Goal: Task Accomplishment & Management: Complete application form

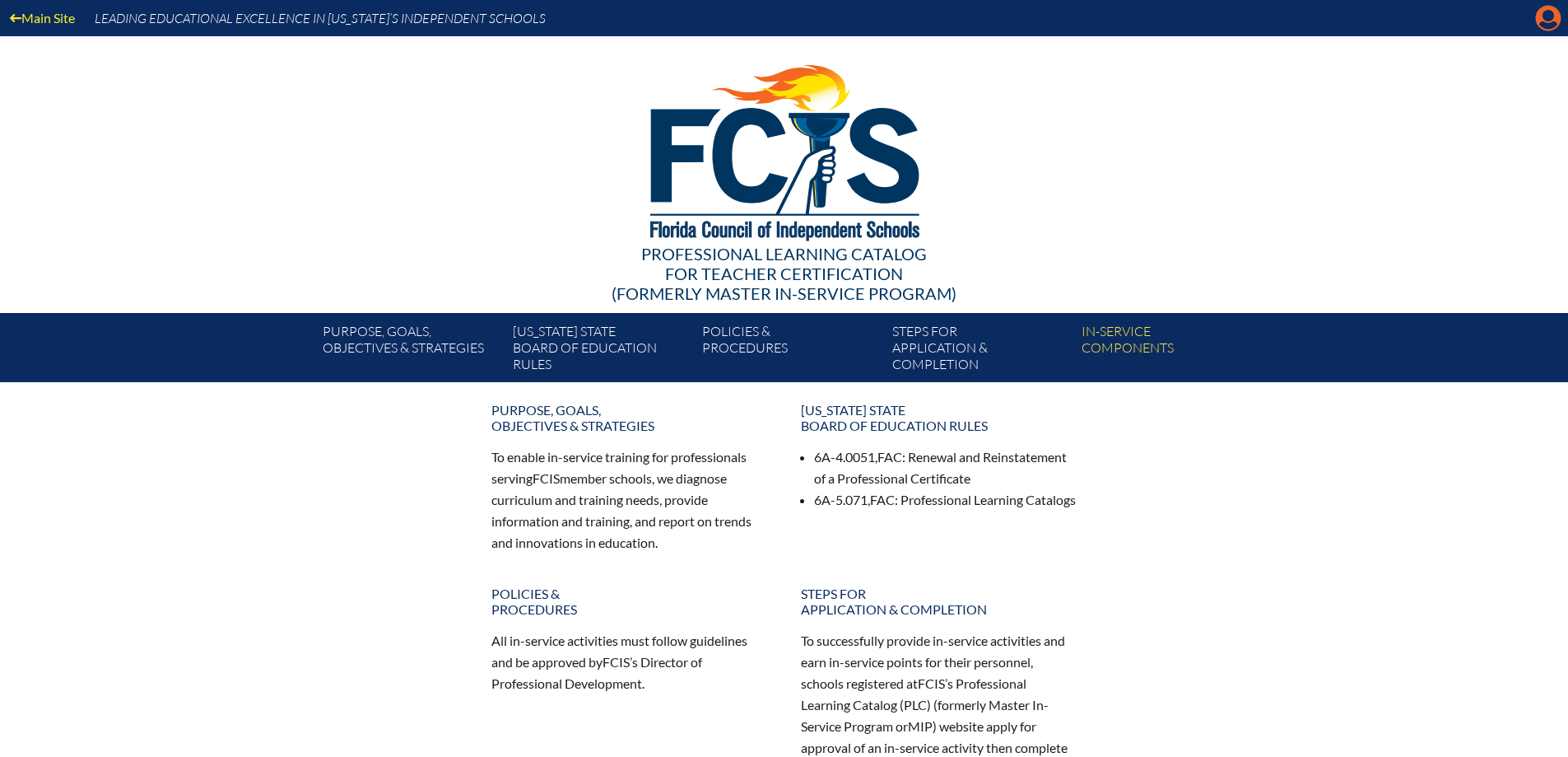
click at [1543, 25] on icon "Manage account" at bounding box center [1548, 18] width 26 height 26
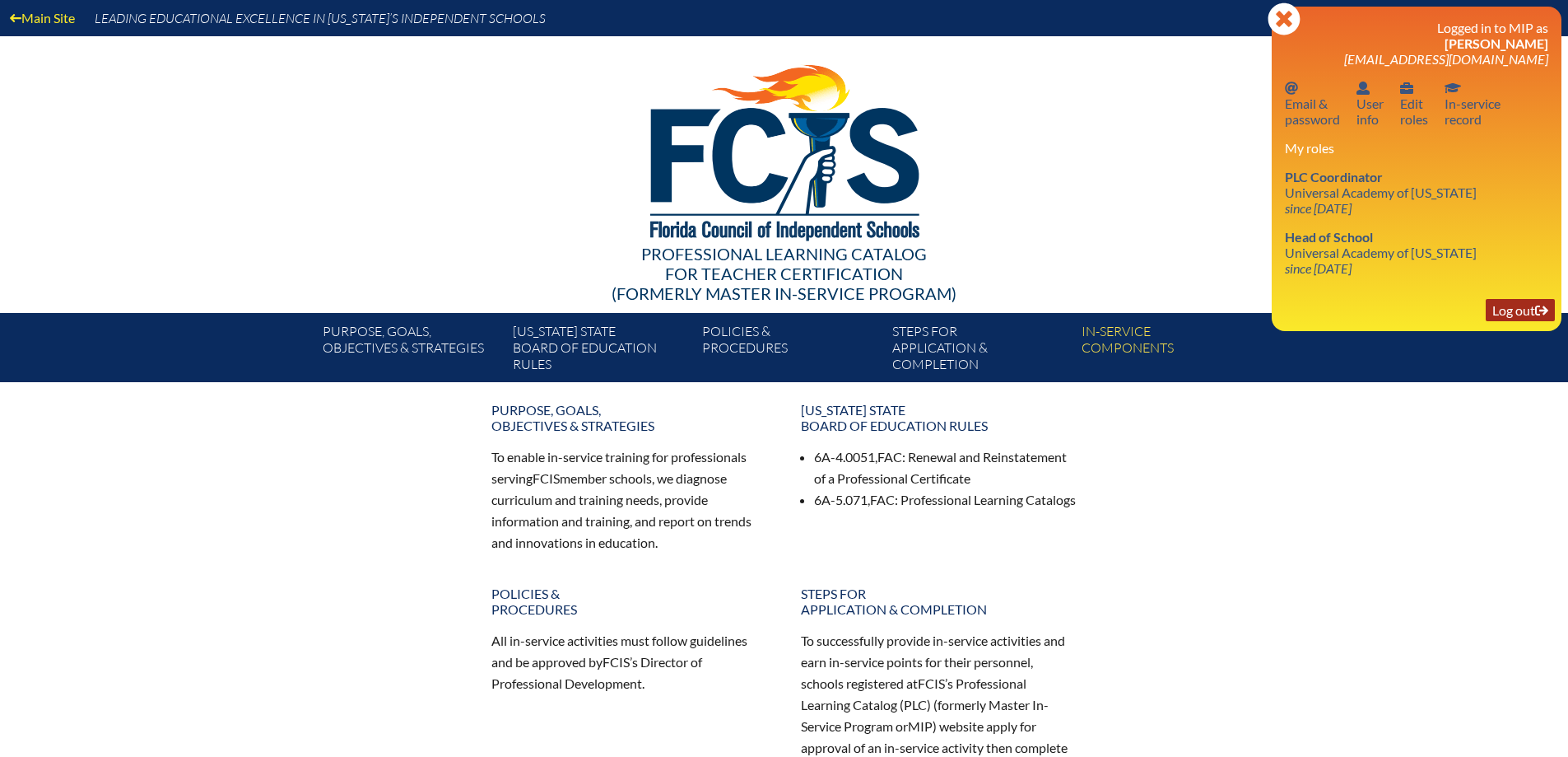
click at [1517, 313] on link "Log out Log out" at bounding box center [1521, 310] width 69 height 22
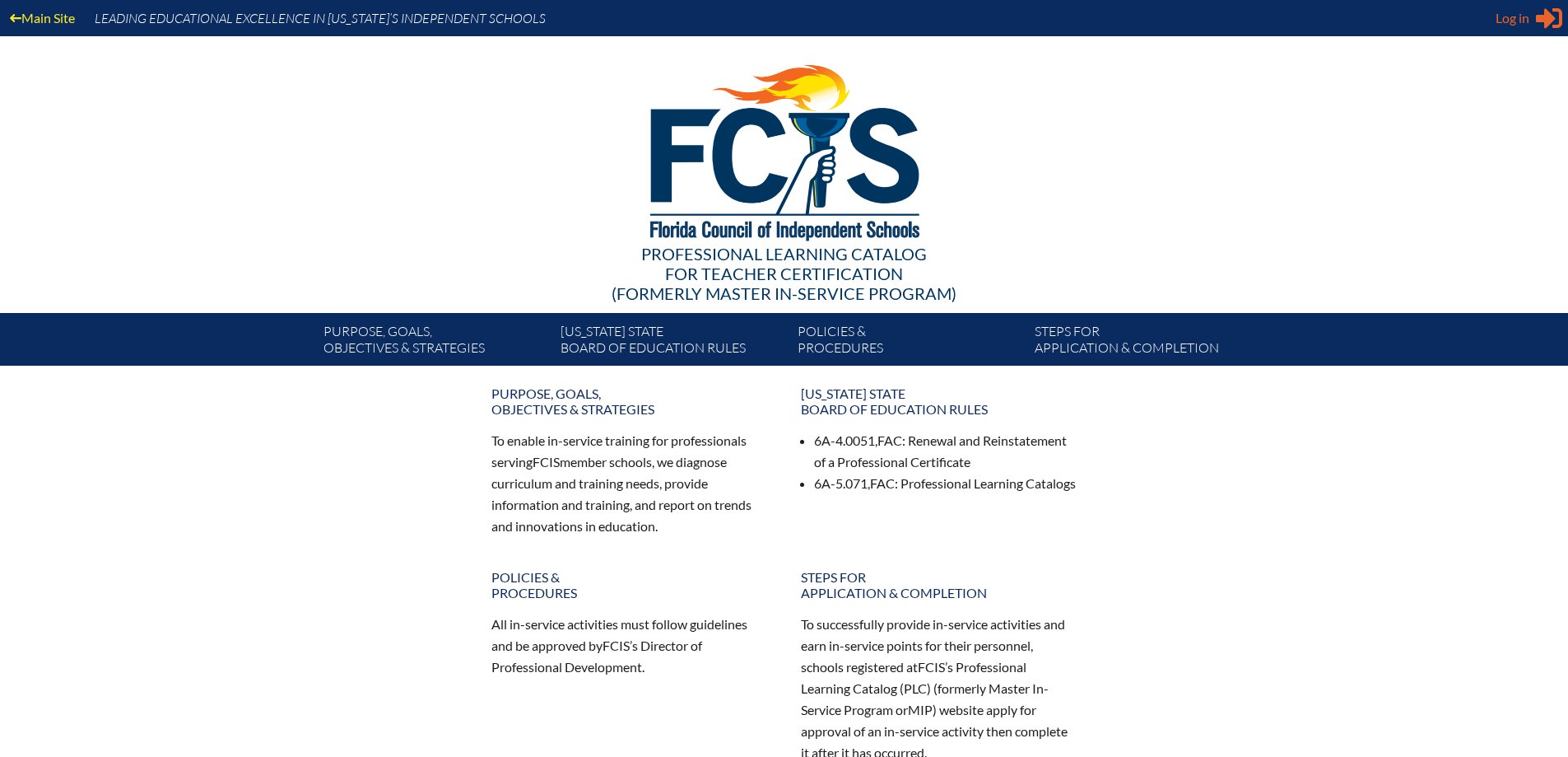
type input "[EMAIL_ADDRESS][DOMAIN_NAME]"
click at [1538, 14] on icon "Sign in or register" at bounding box center [1549, 18] width 26 height 26
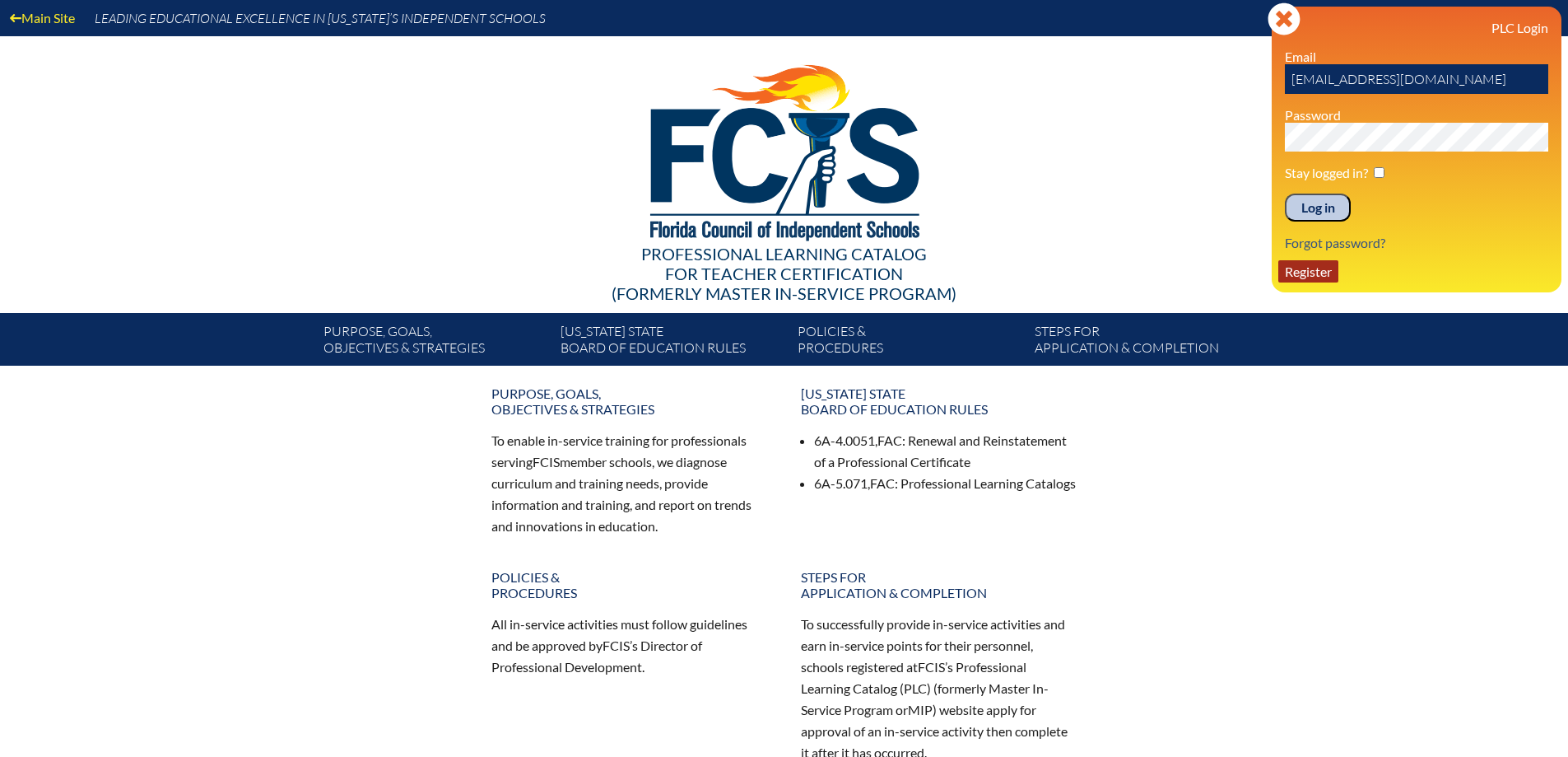
click at [1315, 276] on link "Register" at bounding box center [1308, 272] width 60 height 22
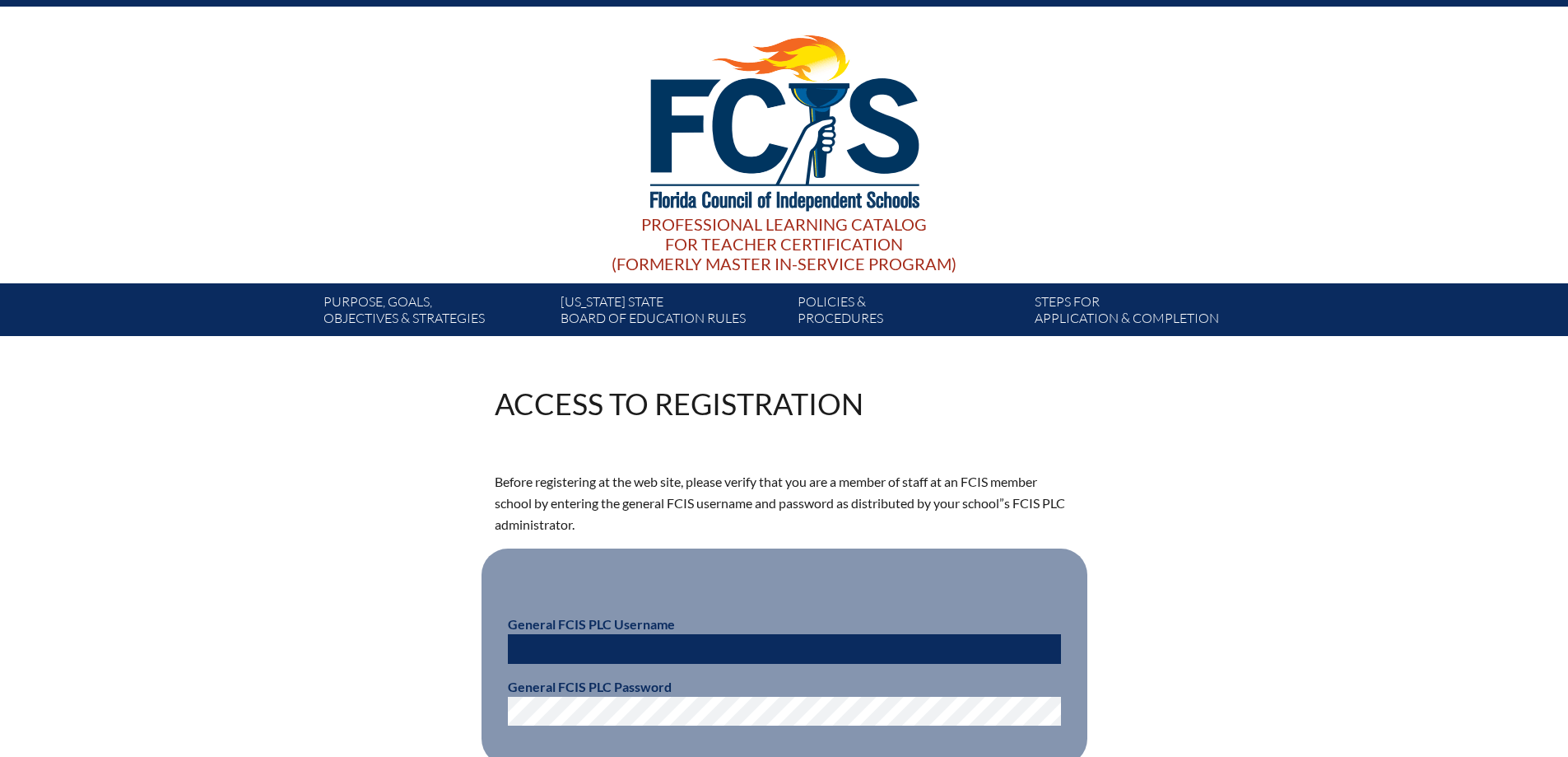
scroll to position [247, 0]
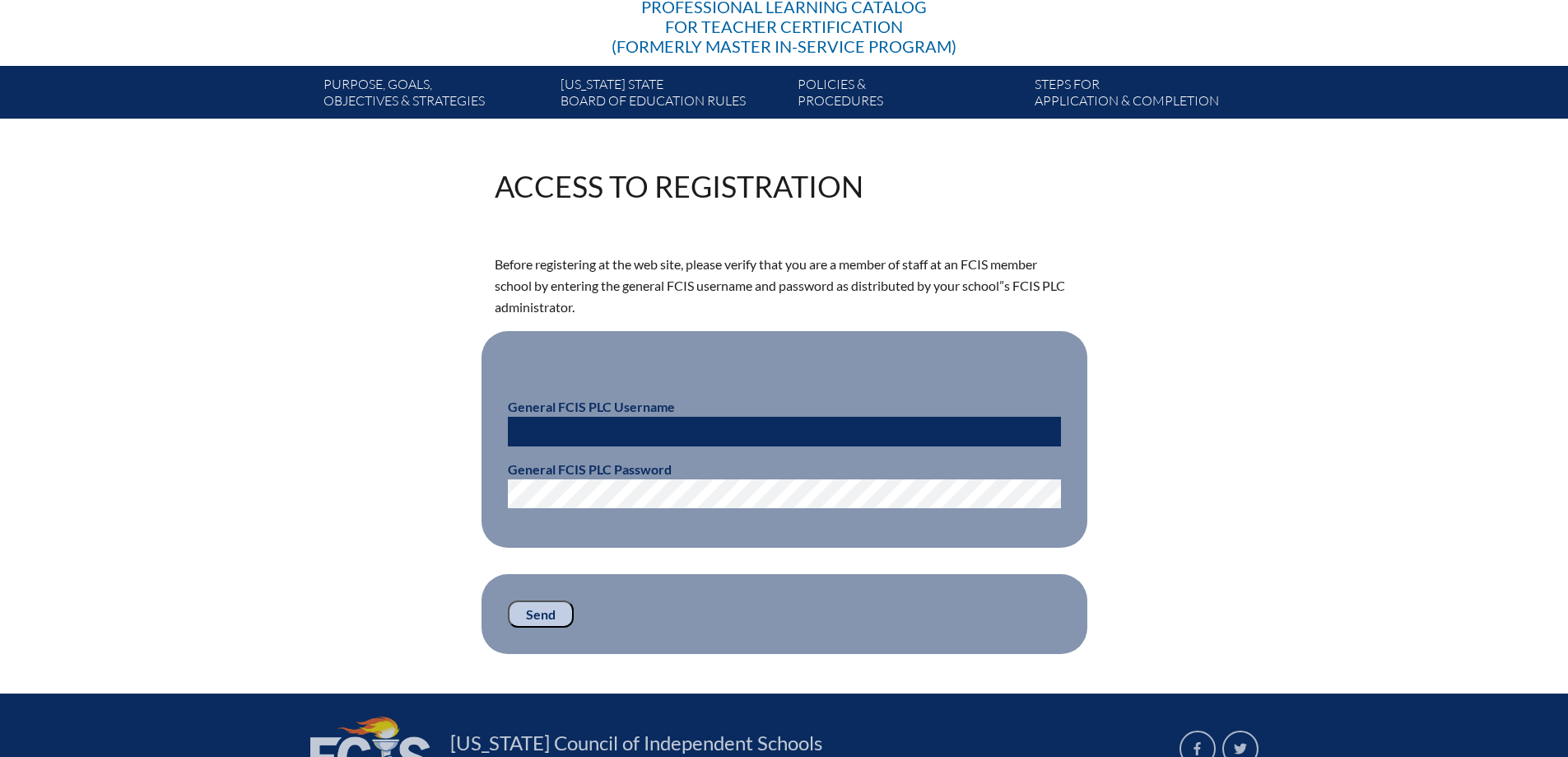
type input "[EMAIL_ADDRESS][DOMAIN_NAME]"
click at [593, 441] on input "[EMAIL_ADDRESS][DOMAIN_NAME]" at bounding box center [784, 431] width 553 height 30
click at [593, 441] on input "emane@uaftampa.org" at bounding box center [784, 431] width 553 height 30
type input "fcismember"
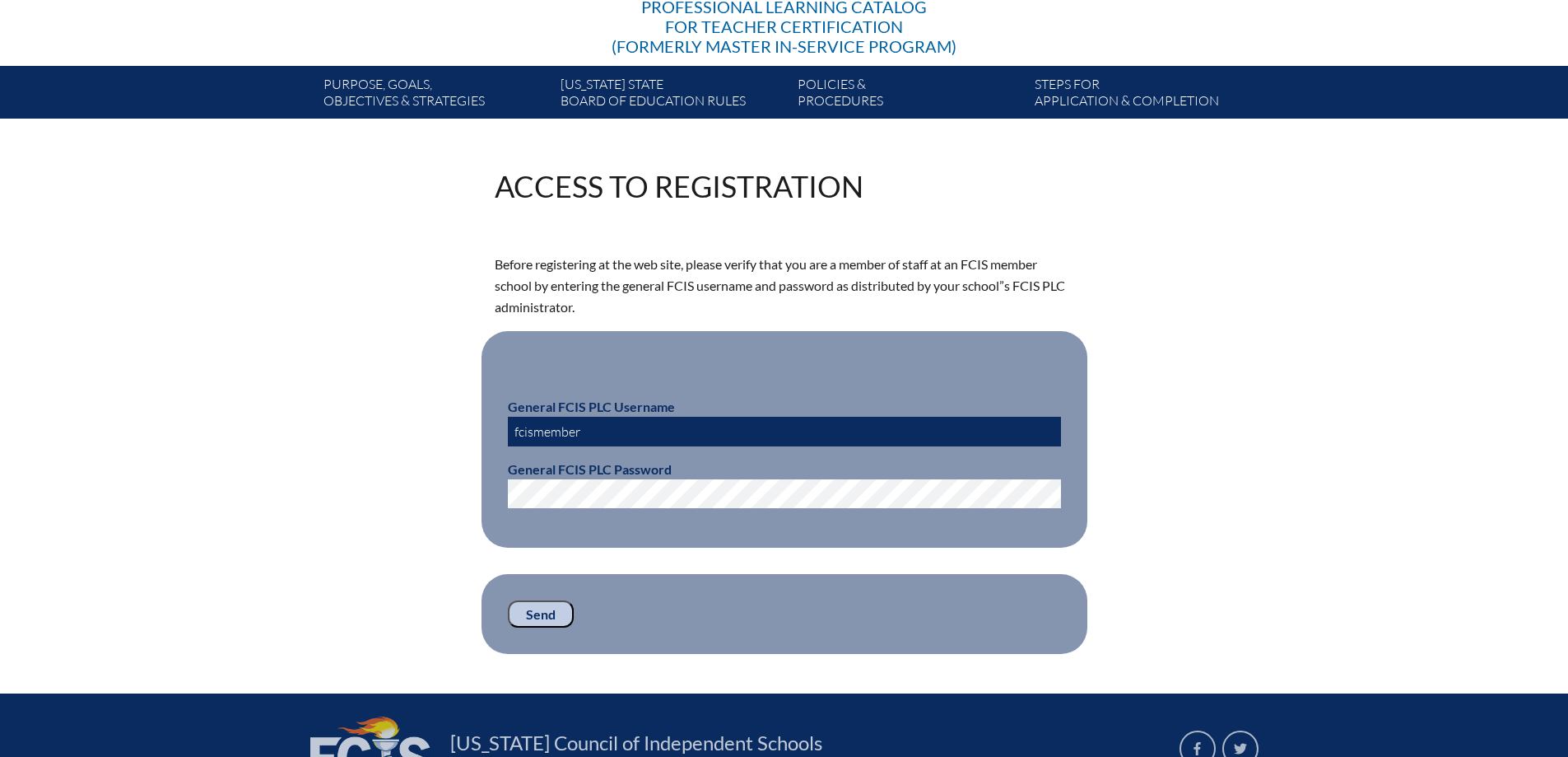
click at [540, 613] on input "Send" at bounding box center [541, 614] width 66 height 28
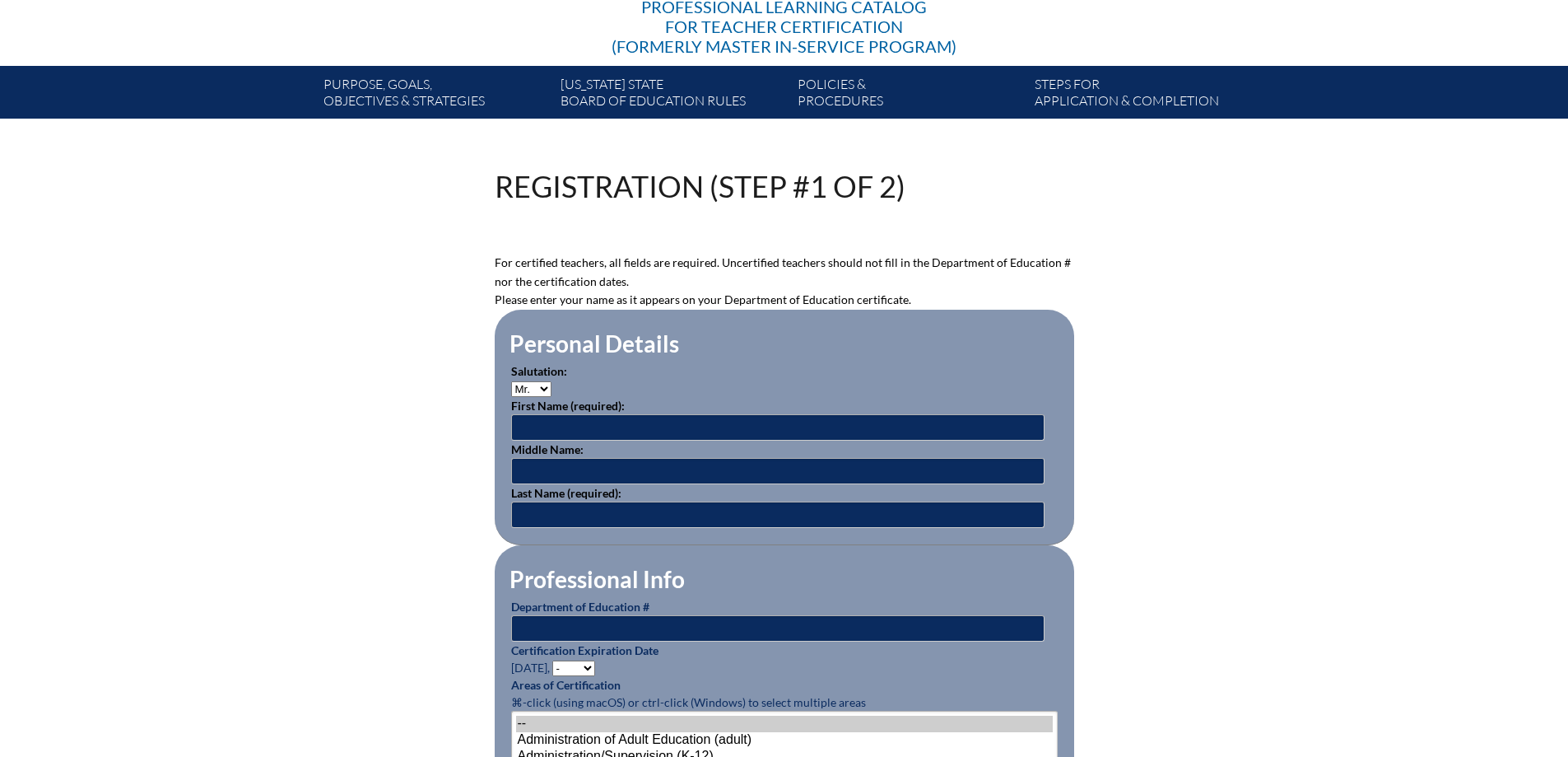
scroll to position [247, 0]
type input "[EMAIL_ADDRESS][DOMAIN_NAME]"
click at [550, 435] on input "text" at bounding box center [778, 427] width 533 height 26
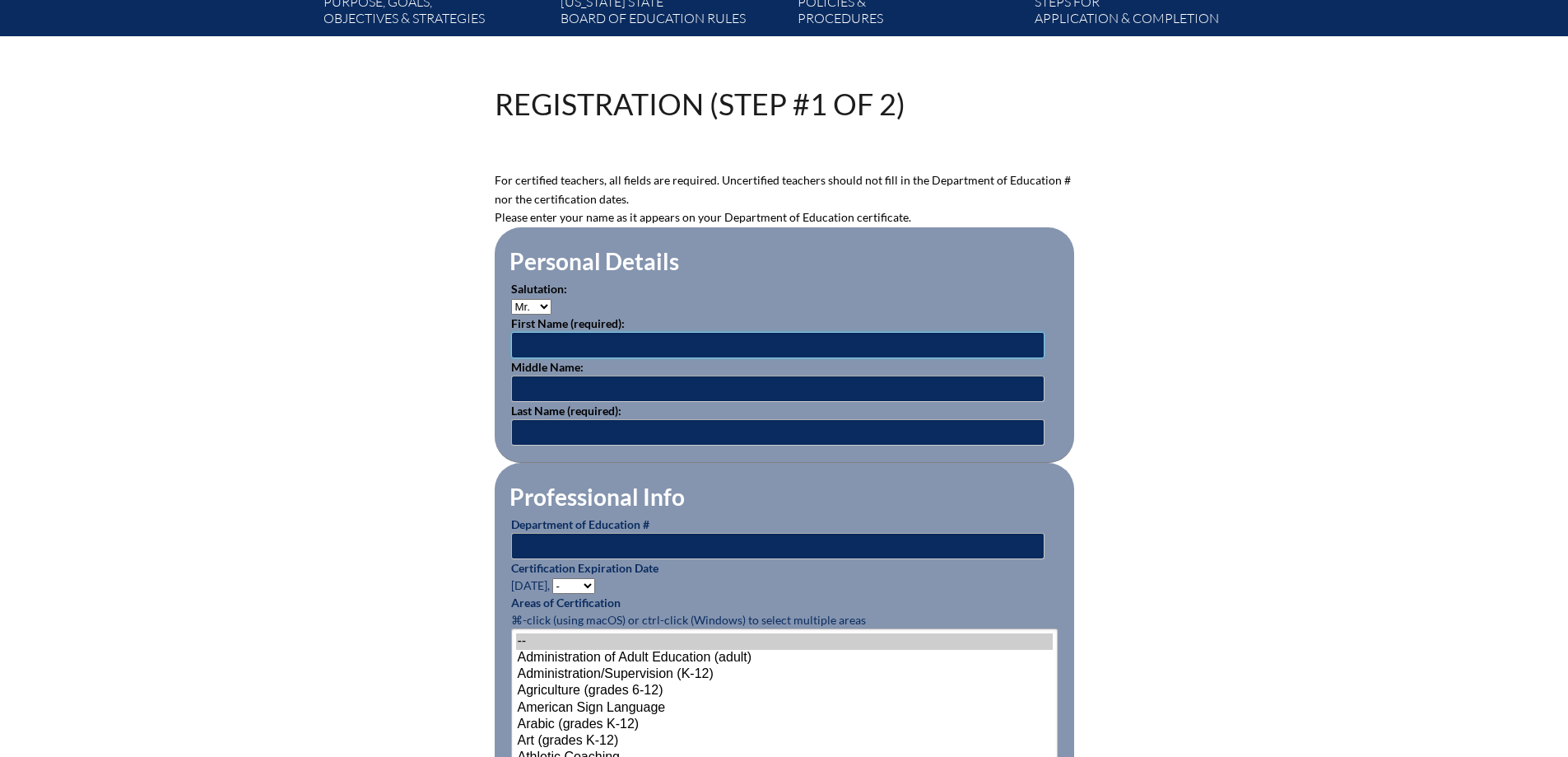
scroll to position [412, 0]
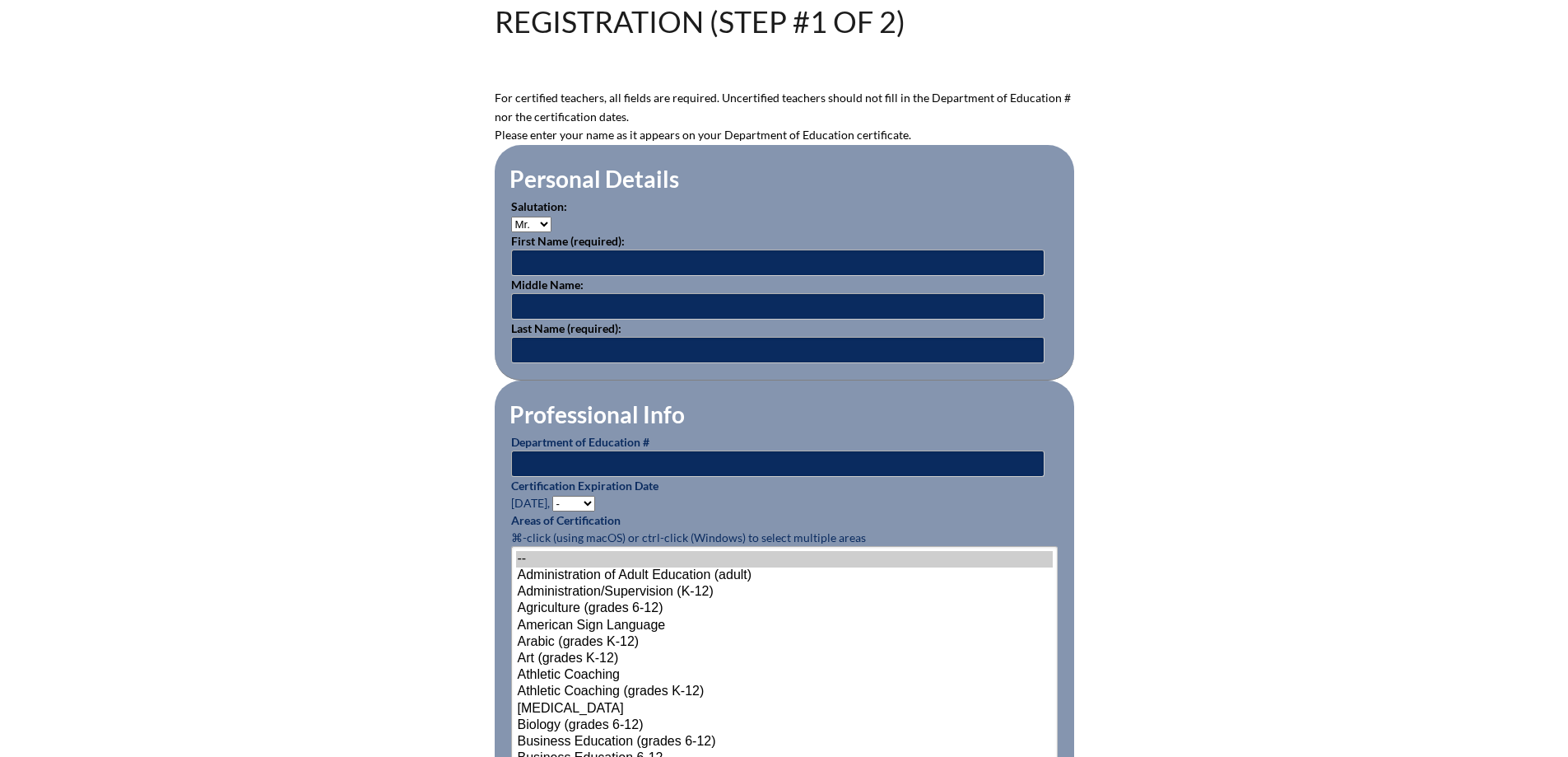
click at [495, 208] on fieldset "Personal Details Salutation: Mr. Mrs. Ms. Dr. Rev. First Name (required): Middl…" at bounding box center [784, 262] width 580 height 236
click at [528, 222] on select "Mr. Mrs. Ms. Dr. Rev." at bounding box center [532, 224] width 41 height 16
select select "Mrs."
click at [511, 217] on select "Mr. Mrs. Ms. Dr. Rev." at bounding box center [532, 224] width 41 height 16
drag, startPoint x: 535, startPoint y: 262, endPoint x: 549, endPoint y: 259, distance: 14.3
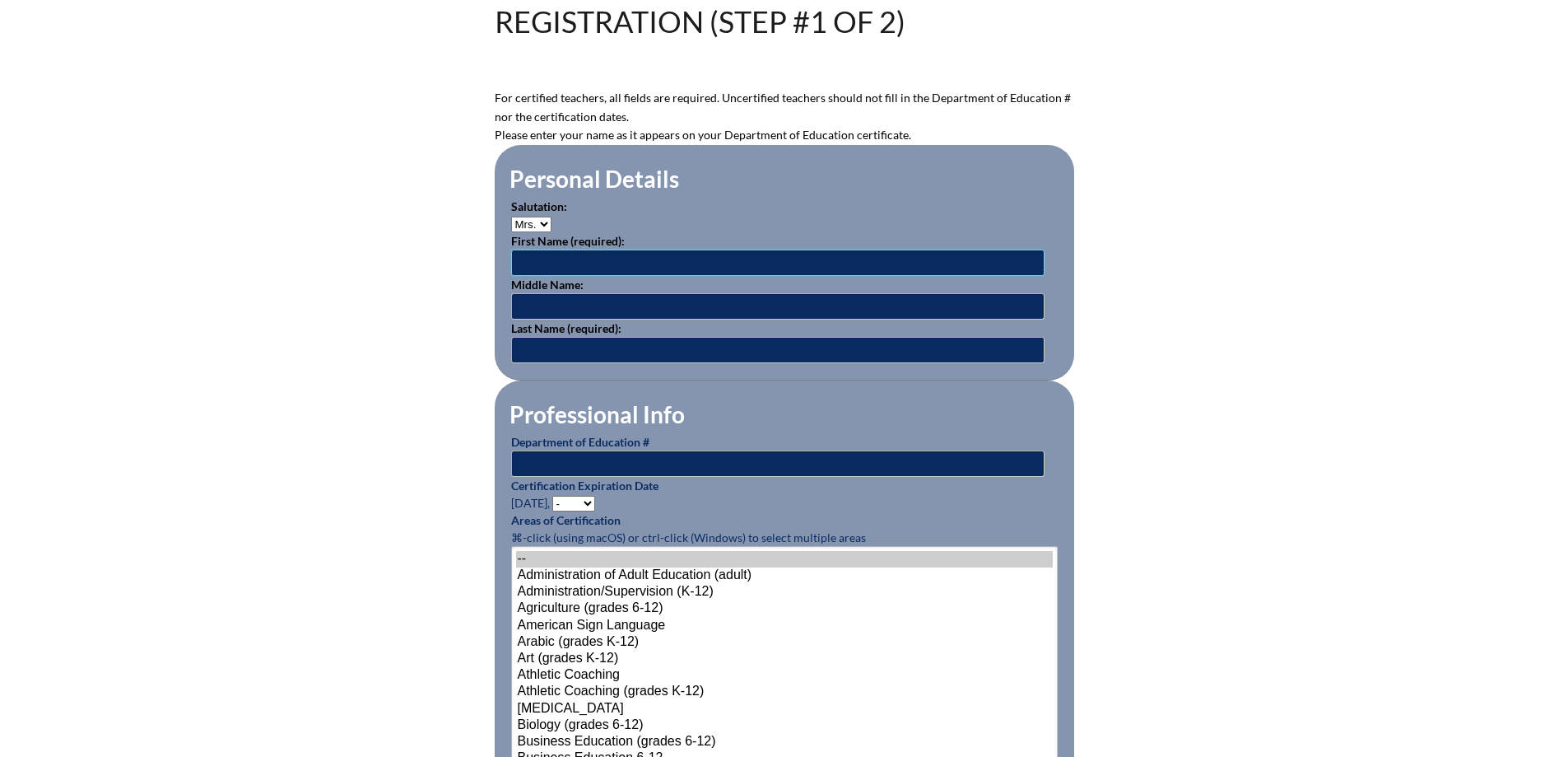
click at [535, 262] on input "text" at bounding box center [778, 262] width 533 height 26
type input "Sabeen"
type input "Ansari"
click at [662, 459] on input "text" at bounding box center [778, 464] width 533 height 26
type input "1064089"
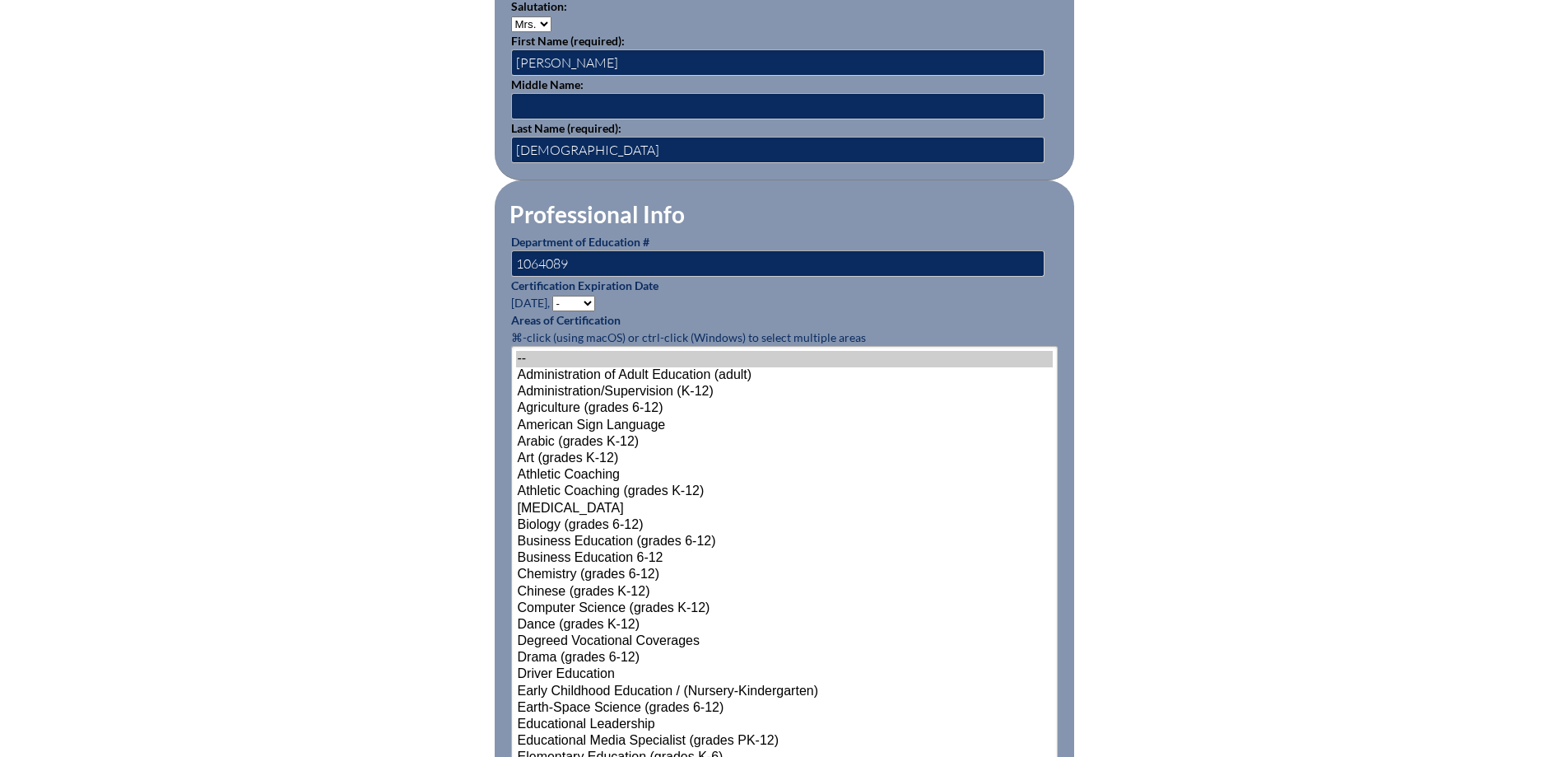
scroll to position [659, 0]
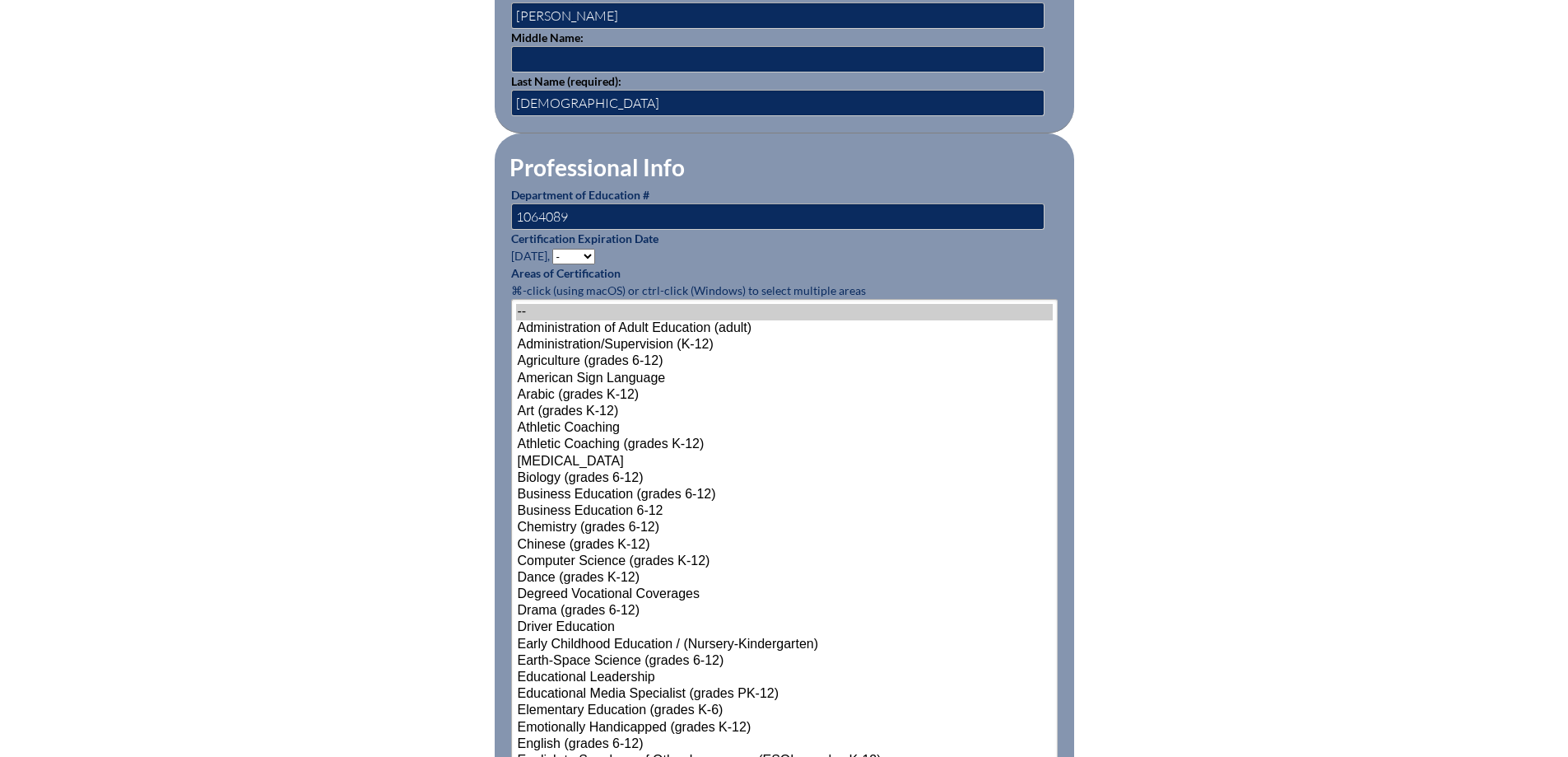
click at [591, 250] on select "- 2031 2030 2029 2028 2027 2026 2025 2024 2023 2022 2021 2020 2019 2018 2017 20…" at bounding box center [573, 256] width 43 height 16
select select "2027"
click at [555, 249] on select "- 2031 2030 2029 2028 2027 2026 2025 2024 2023 2022 2021 2020 2019 2018 2017 20…" at bounding box center [573, 256] width 43 height 16
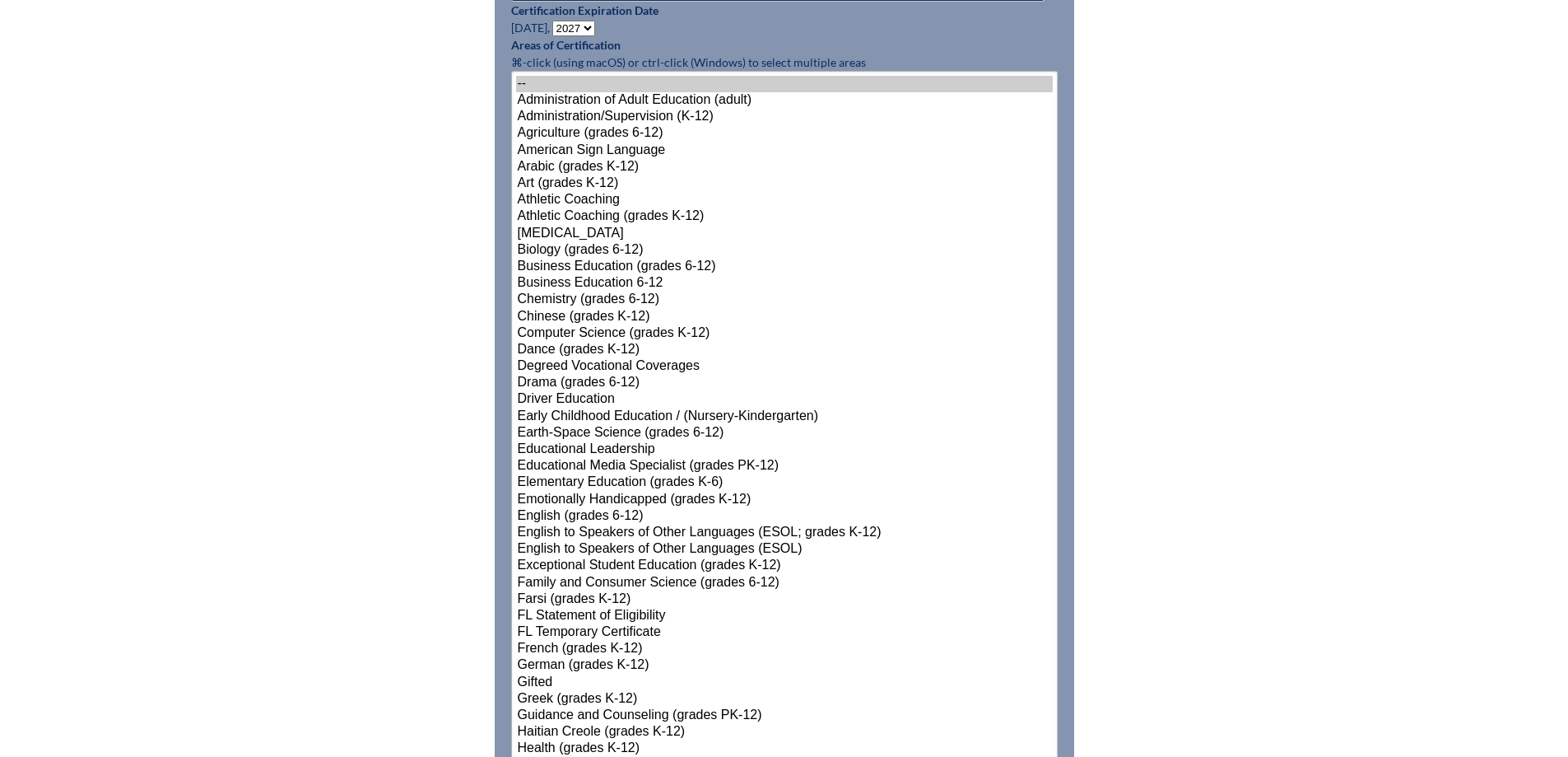
scroll to position [1153, 0]
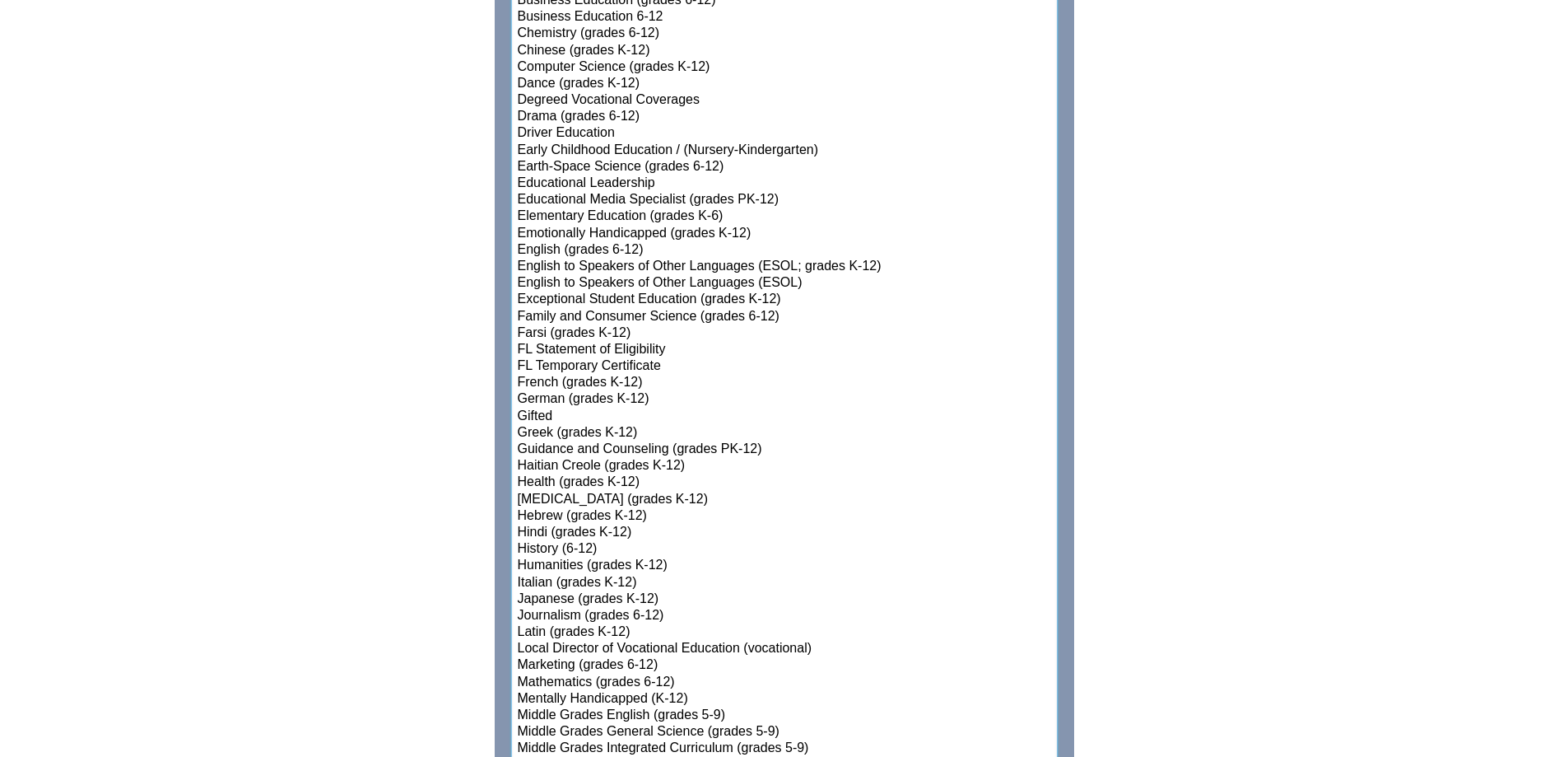
select select"]"] "15131"
click at [560, 214] on option "Elementary Education (grades K-6)" at bounding box center [784, 216] width 537 height 16
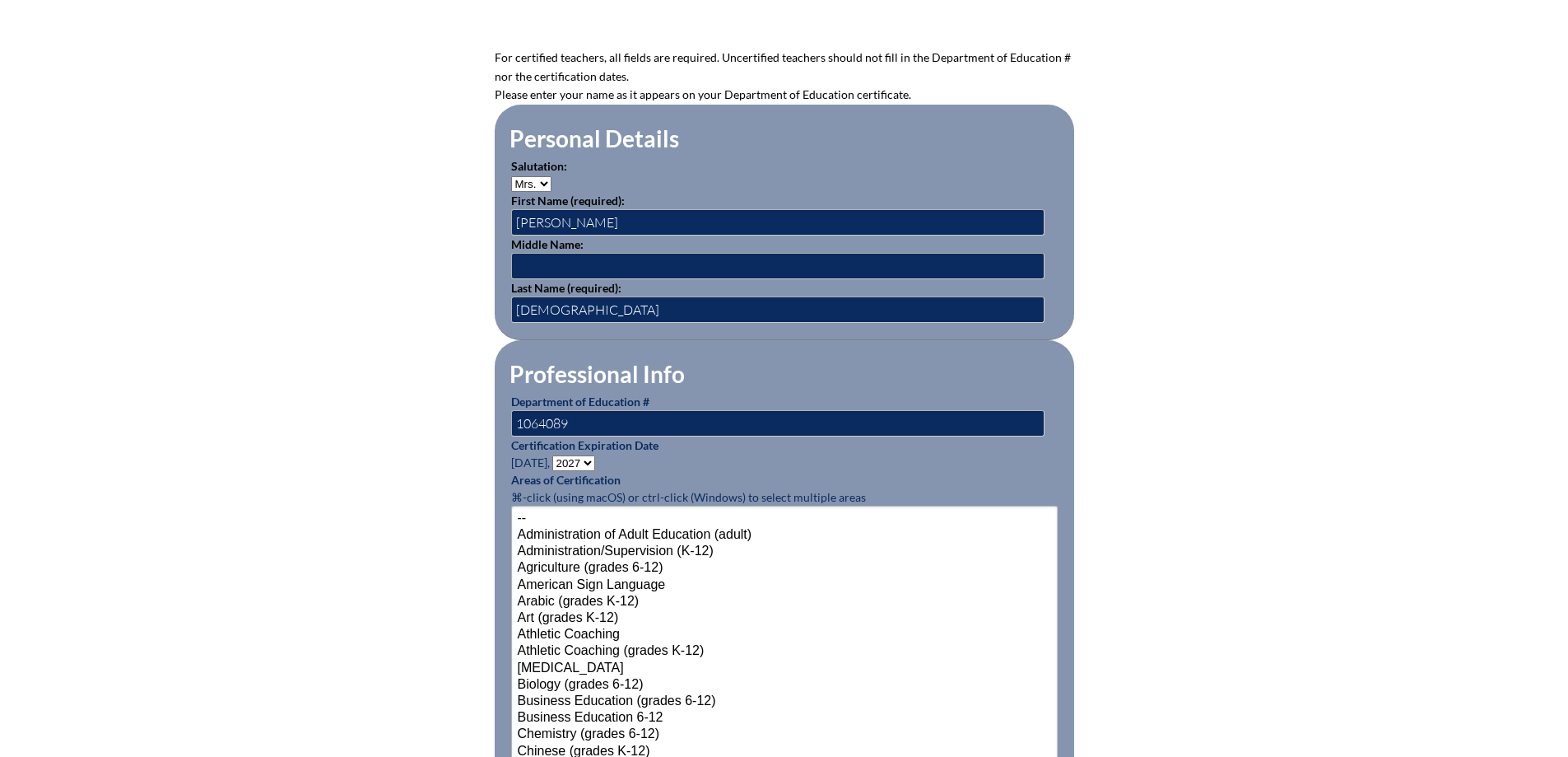
scroll to position [453, 0]
click at [591, 437] on label "Certification Expiration Date" at bounding box center [585, 444] width 147 height 14
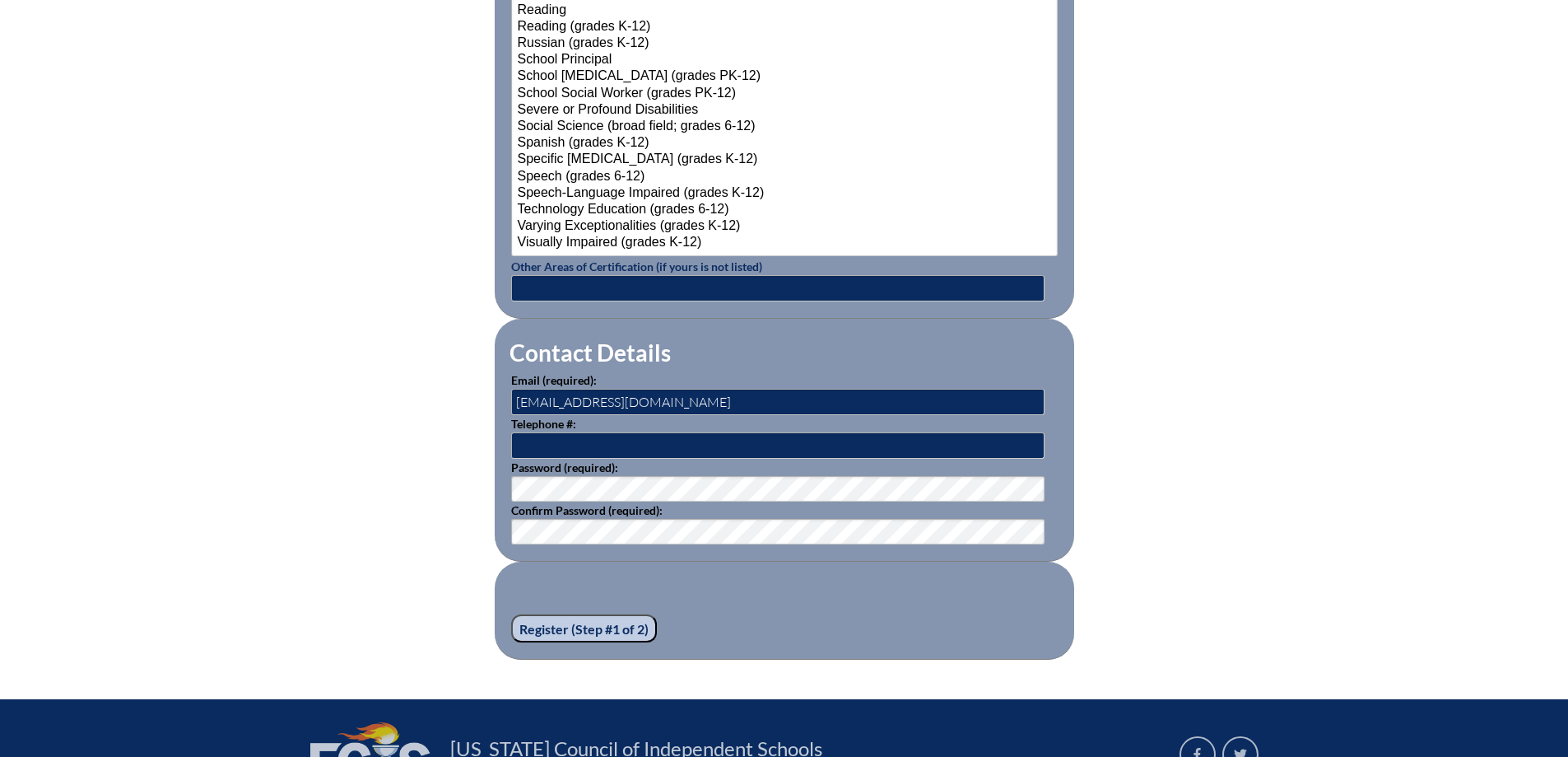
scroll to position [2100, 0]
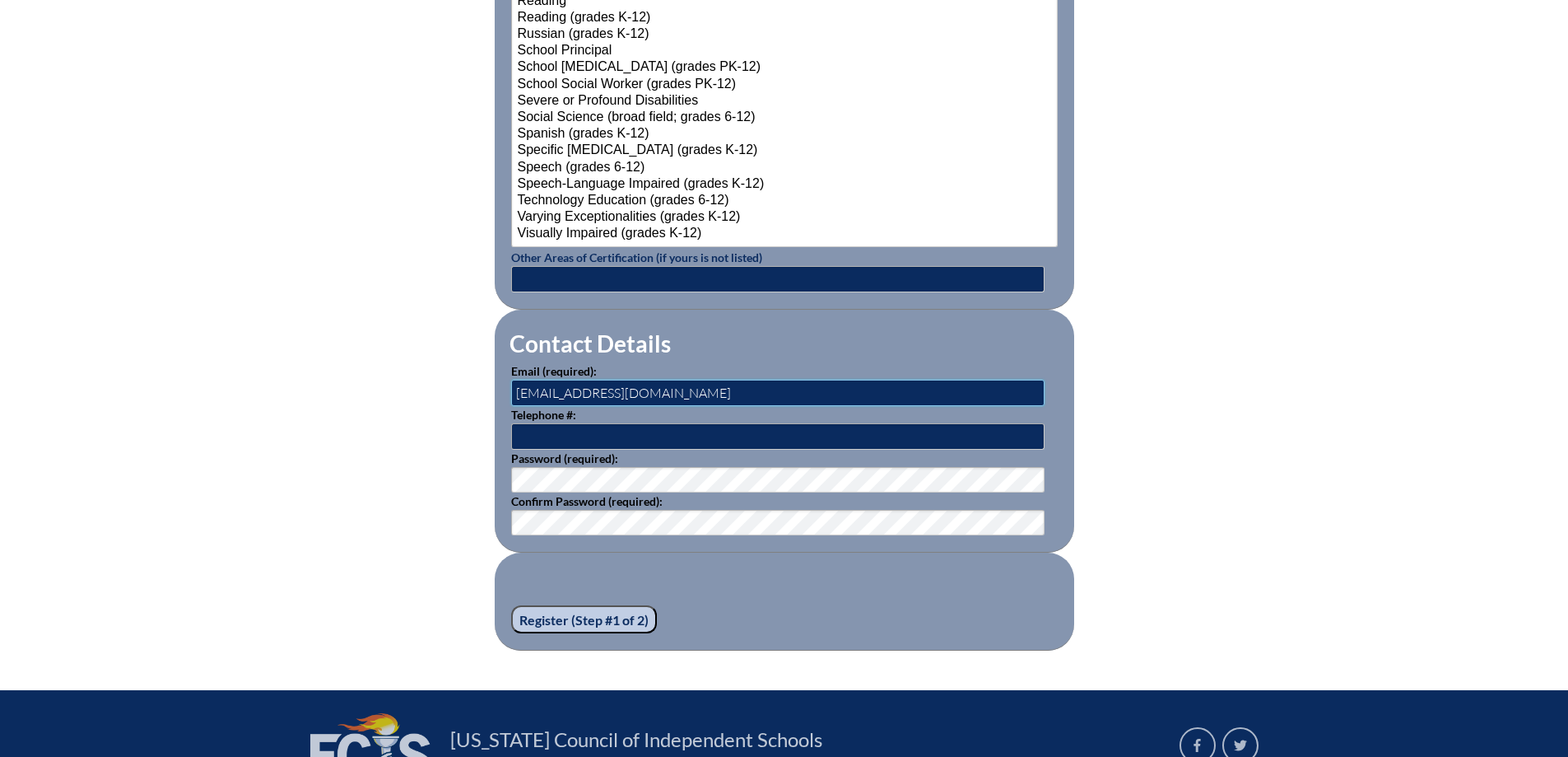
click at [588, 386] on input "emane@uaftampa.org" at bounding box center [778, 392] width 533 height 26
paste input "sabeena"
type input "[EMAIL_ADDRESS][DOMAIN_NAME]"
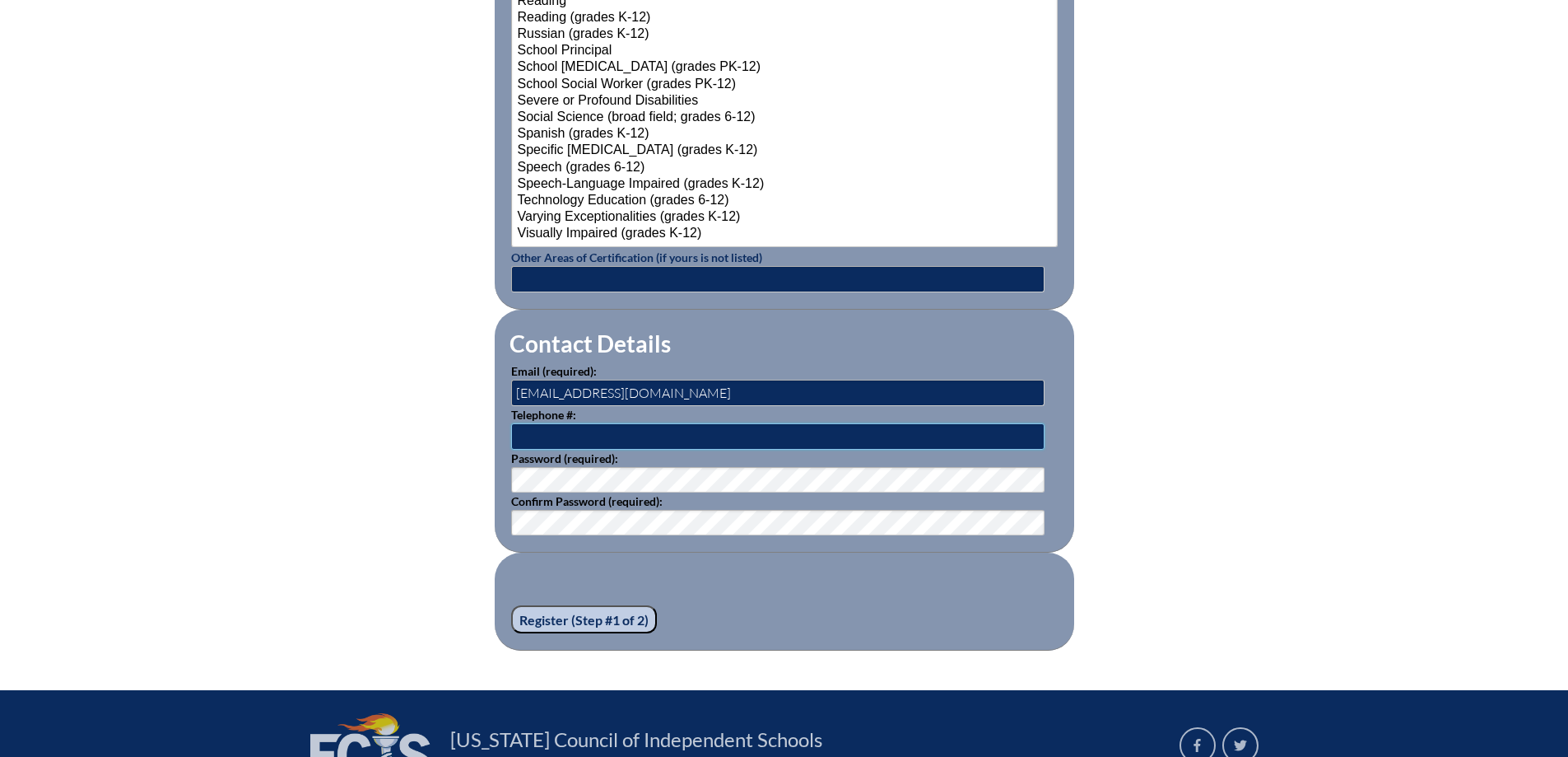
click at [578, 429] on input "text" at bounding box center [778, 436] width 533 height 26
click at [621, 608] on input "Register (Step #1 of 2)" at bounding box center [584, 619] width 145 height 28
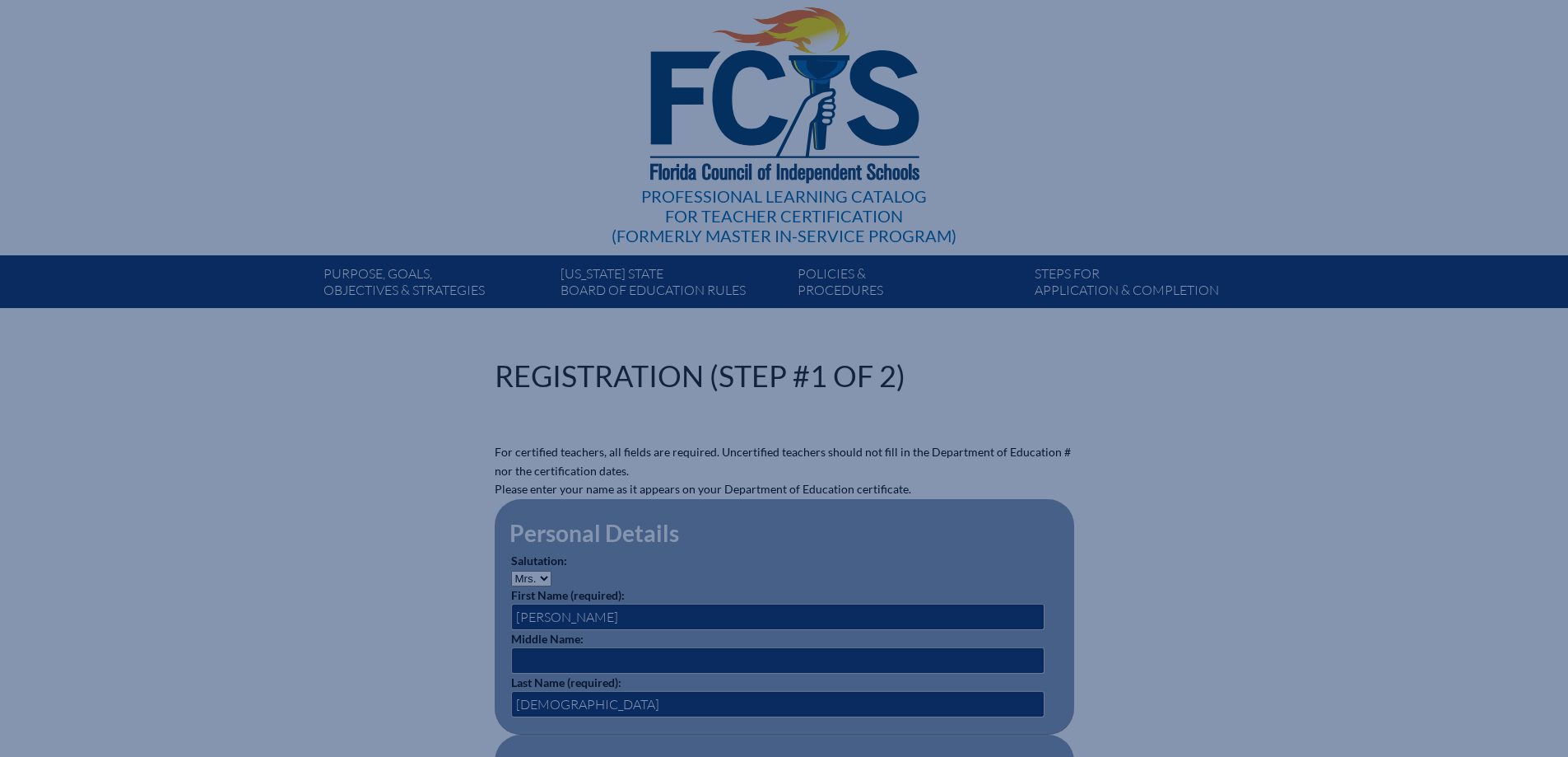
scroll to position [0, 0]
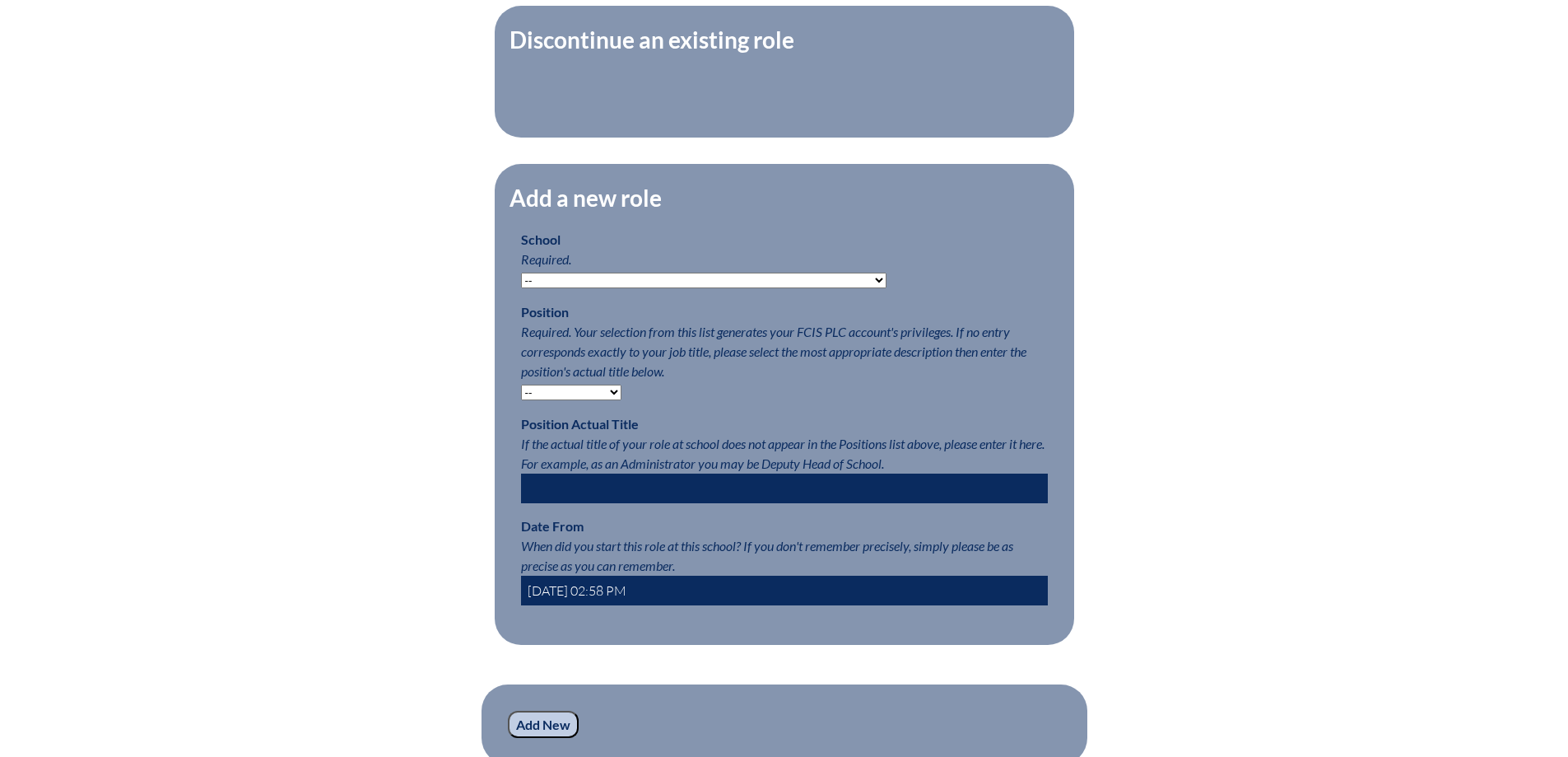
scroll to position [659, 0]
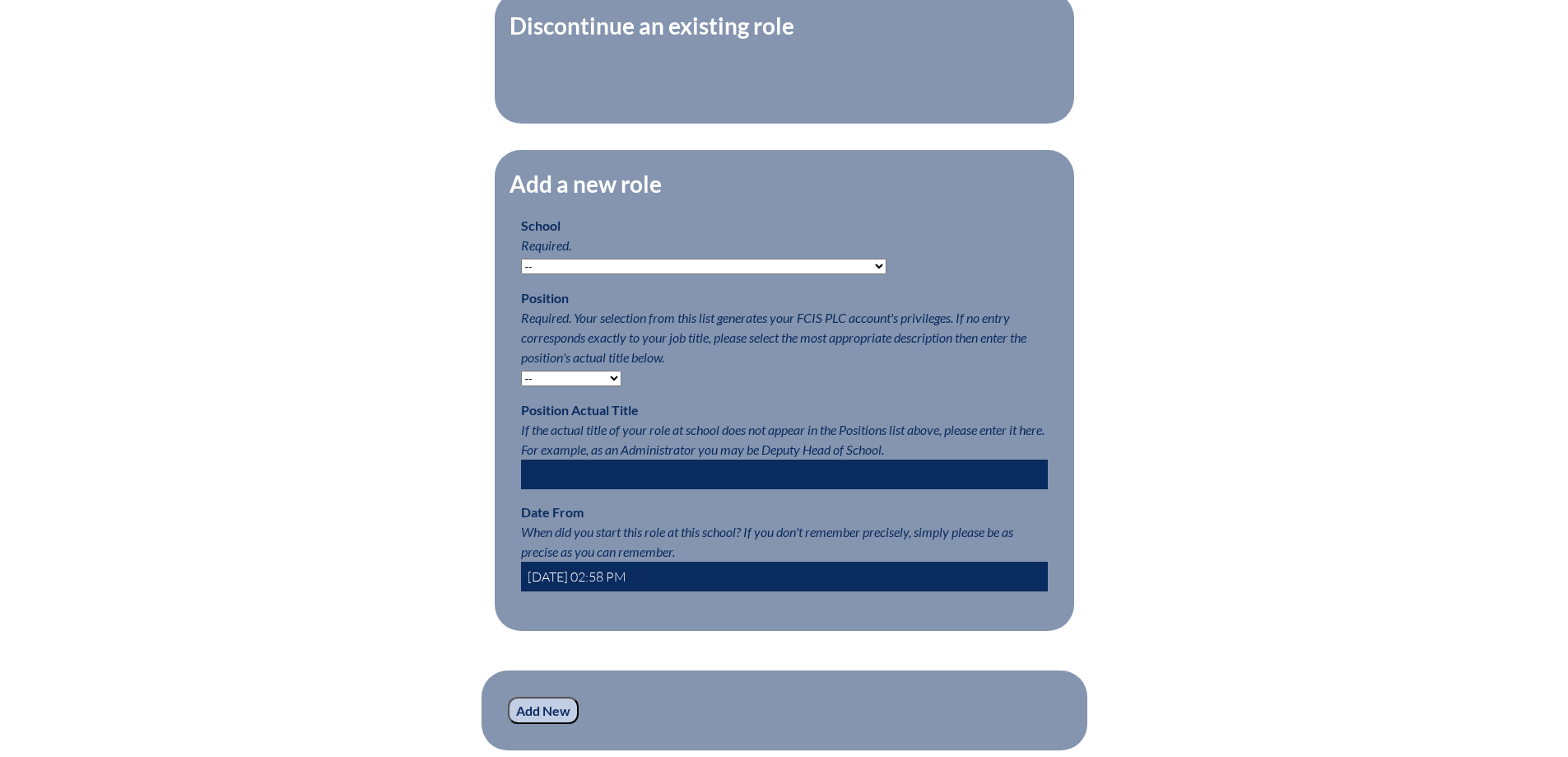
click at [669, 274] on select "-- Autism Inspired Academy Academy at Ocean Reef Academy at the Lakes Academy P…" at bounding box center [703, 266] width 365 height 16
select select "20355"
click at [521, 267] on select "-- Autism Inspired Academy Academy at Ocean Reef Academy at the Lakes Academy P…" at bounding box center [703, 266] width 365 height 16
click at [565, 387] on select "-- Teacher PLC Coordinator Head of School Administrator" at bounding box center [571, 378] width 101 height 16
click at [578, 387] on select "-- Teacher PLC Coordinator Head of School Administrator" at bounding box center [571, 378] width 101 height 16
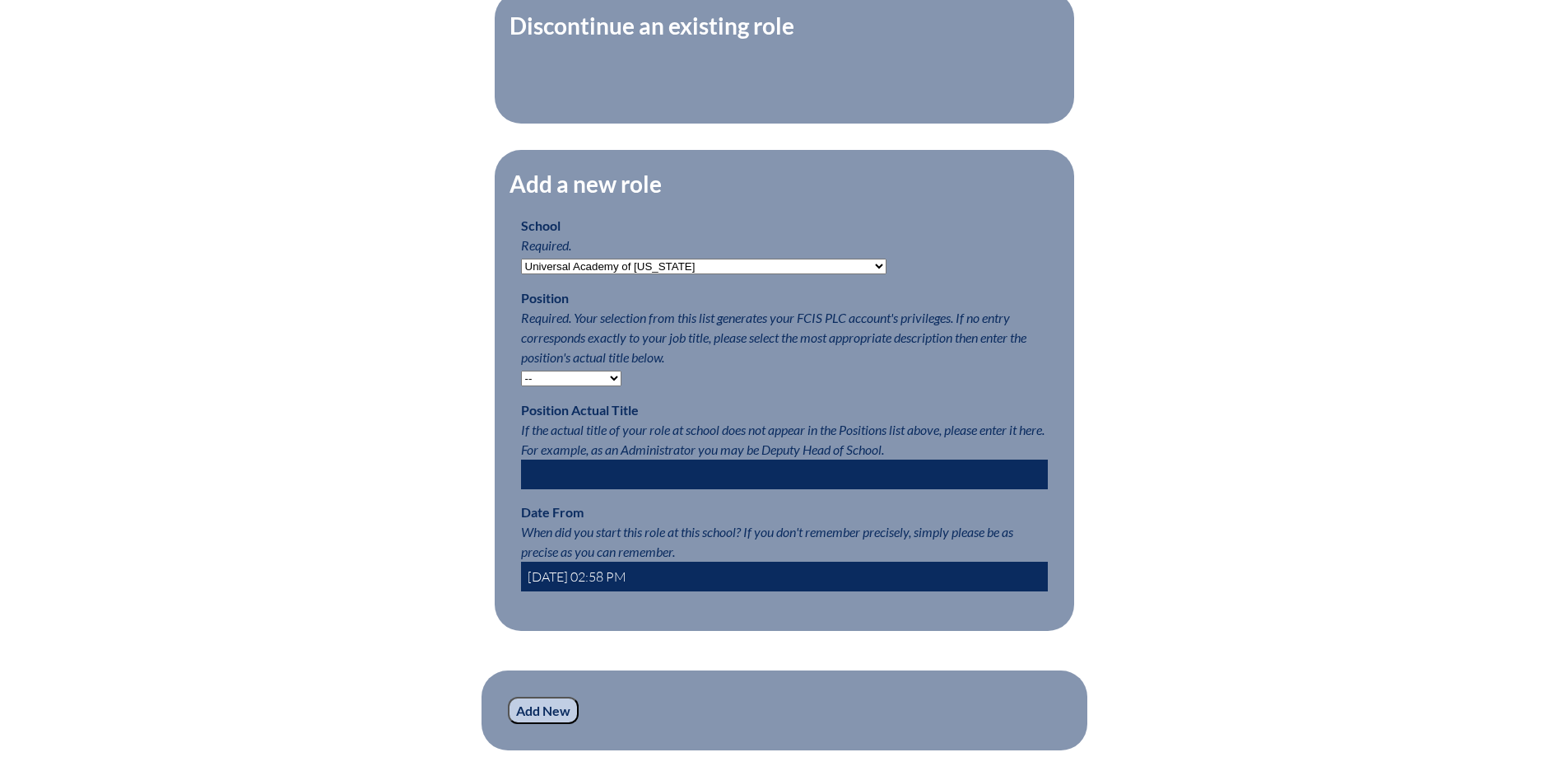
click at [652, 483] on input "text" at bounding box center [784, 474] width 527 height 30
type input "Intervention Teacher"
click at [576, 387] on select "-- Teacher PLC Coordinator Head of School Administrator" at bounding box center [571, 378] width 101 height 16
select select "15563"
click at [521, 379] on select "-- Teacher PLC Coordinator Head of School Administrator" at bounding box center [571, 378] width 101 height 16
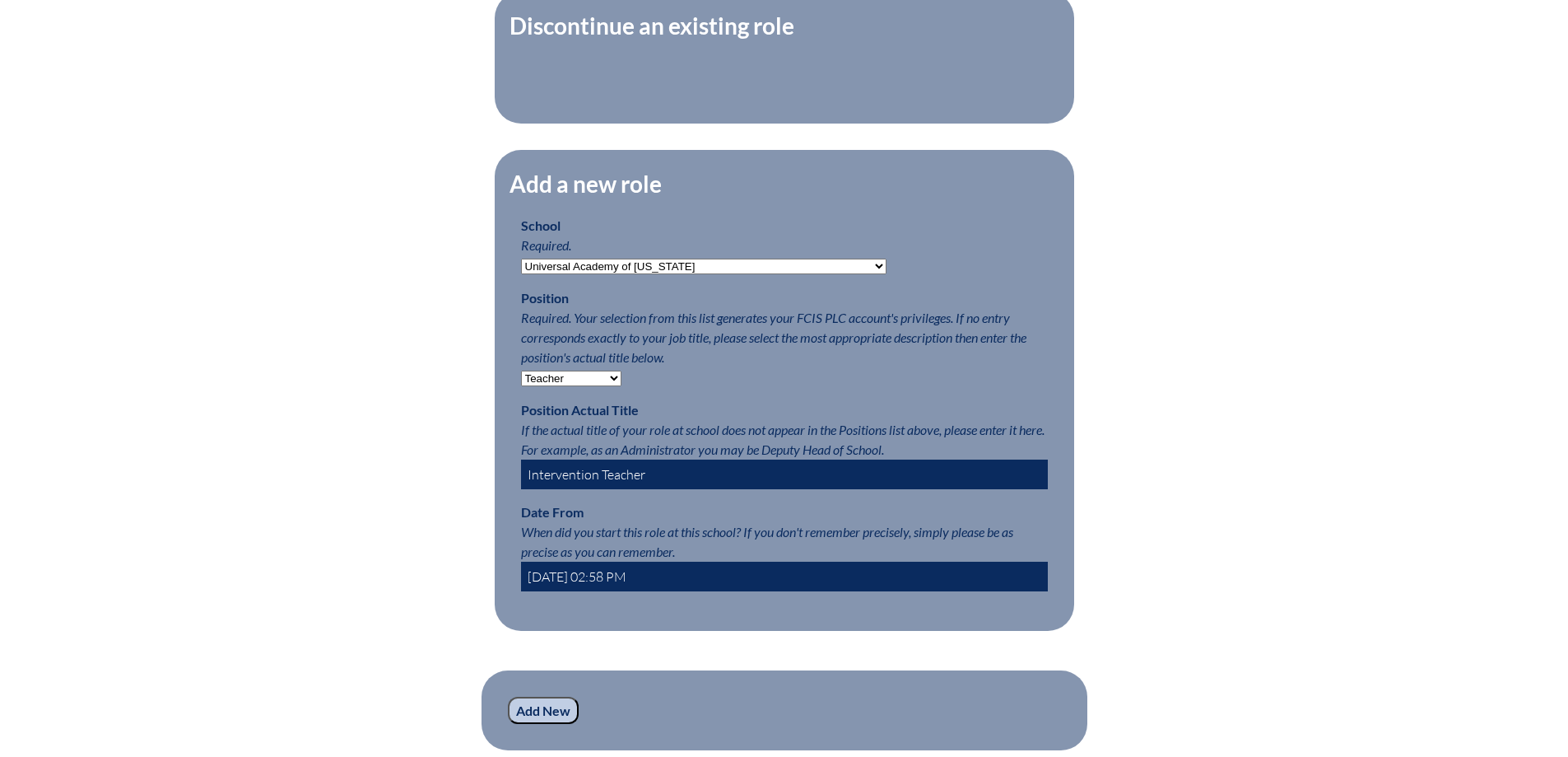
click at [771, 400] on fieldset "Add a new role School Required. -- Autism Inspired Academy Academy at Ocean Ree…" at bounding box center [784, 390] width 580 height 481
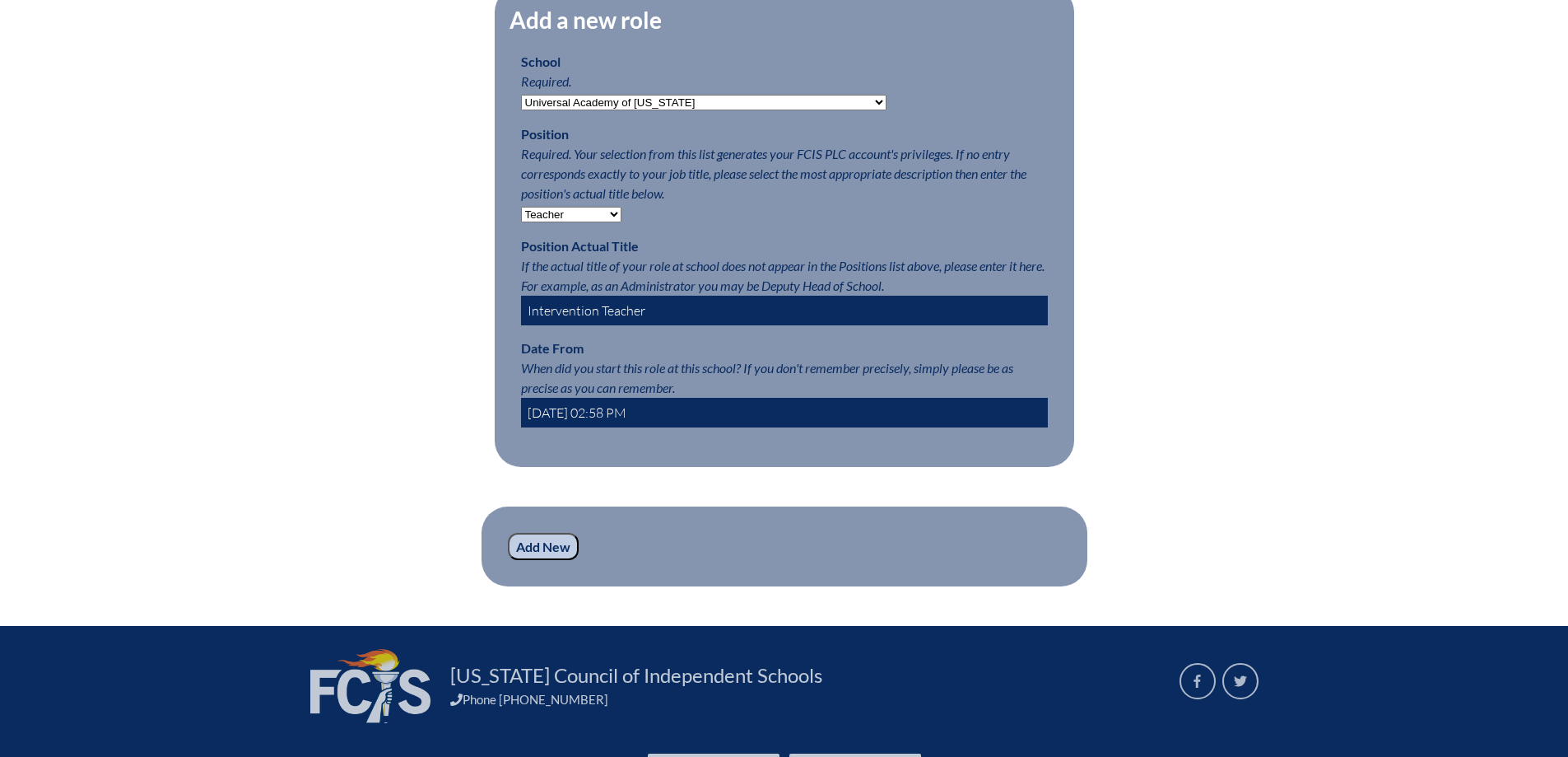
scroll to position [824, 0]
click at [609, 415] on input "2025-08-25 02:58 PM" at bounding box center [784, 411] width 527 height 30
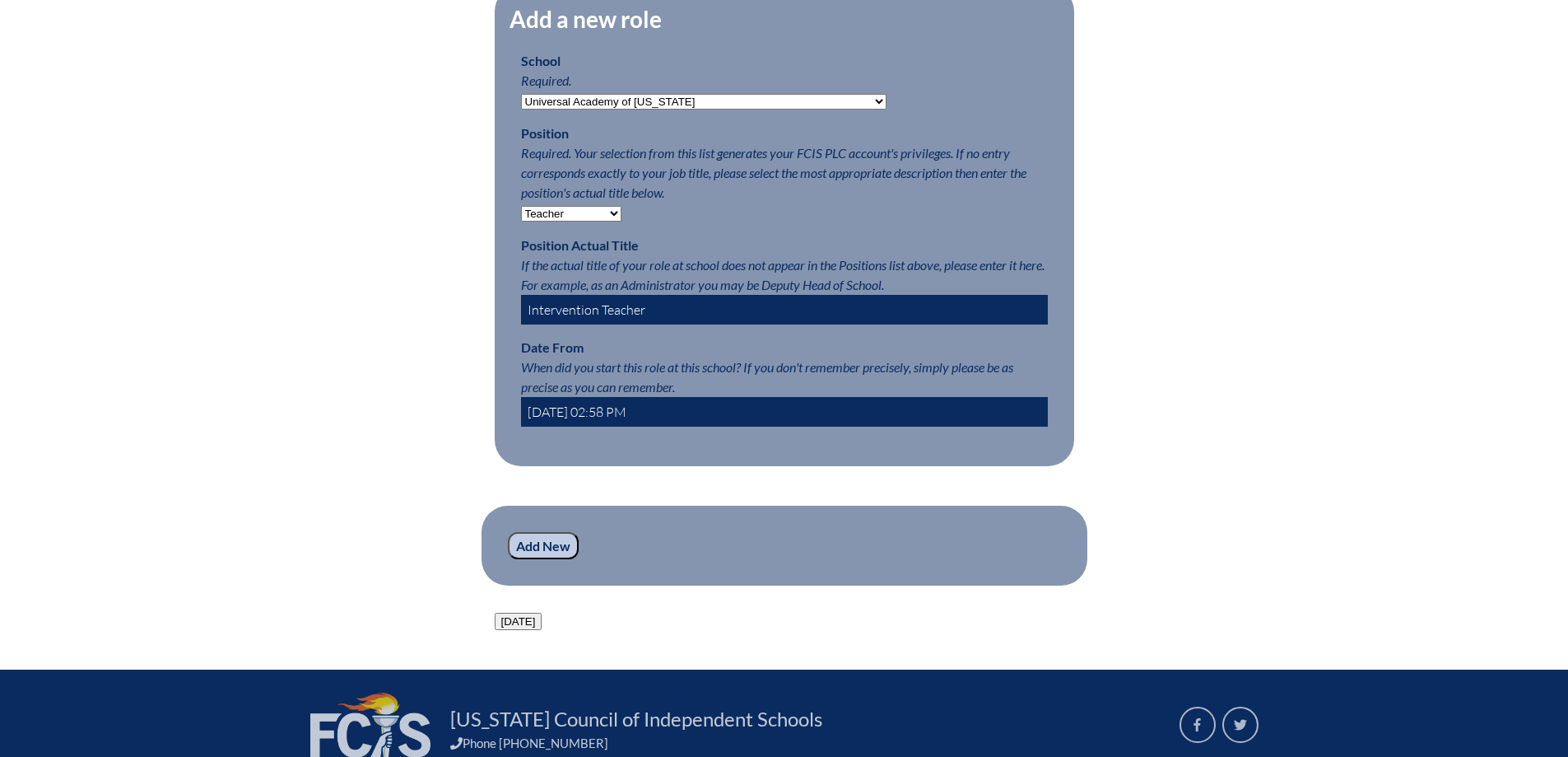
click at [609, 415] on input "2025-08-25 02:58 PM" at bounding box center [784, 411] width 527 height 30
click at [599, 421] on input "2025-08-25 02:58 PM" at bounding box center [784, 411] width 527 height 30
type input "2025-08-01 02:58 PM"
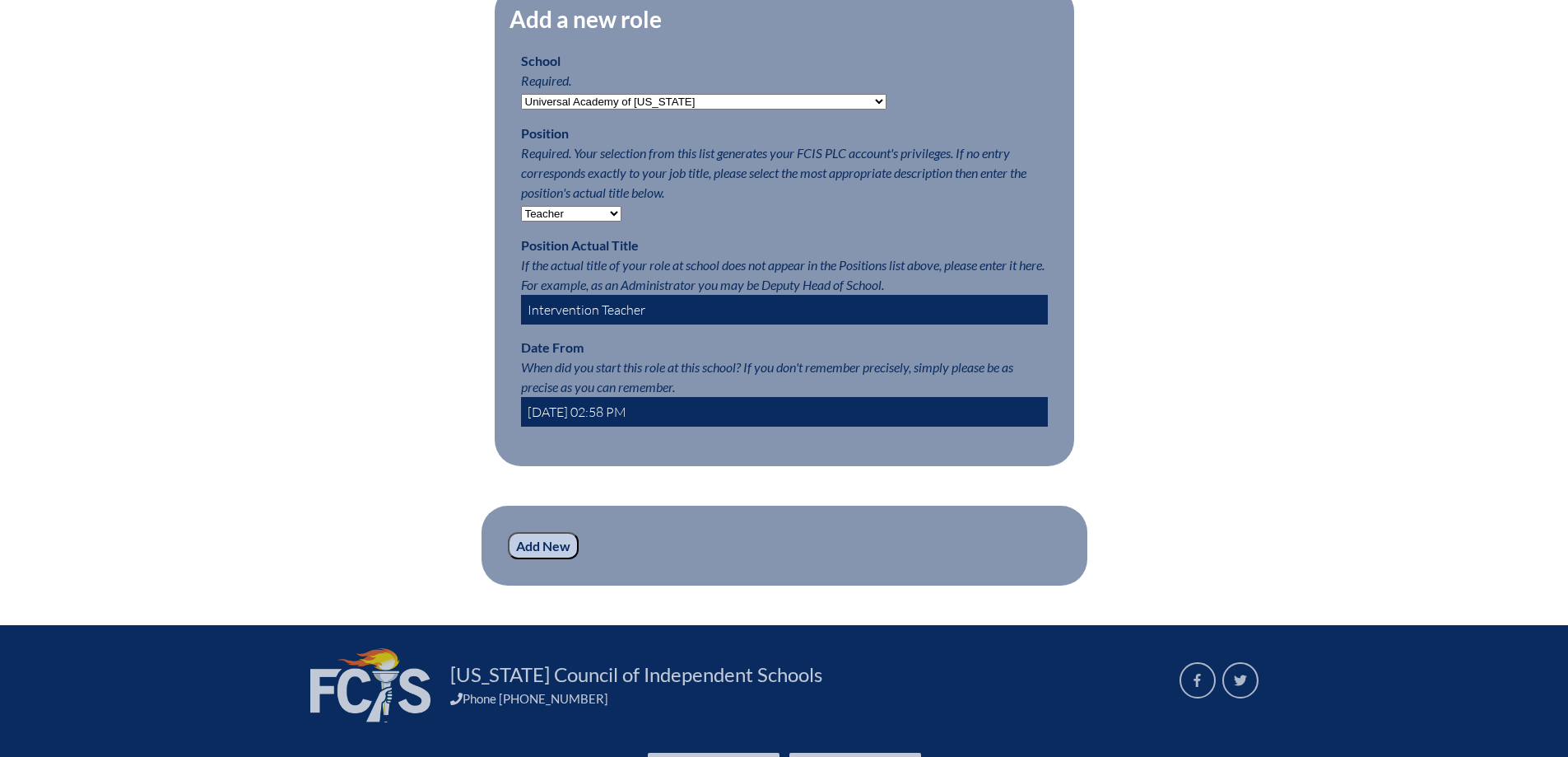
click at [550, 560] on input "Add New" at bounding box center [544, 546] width 71 height 28
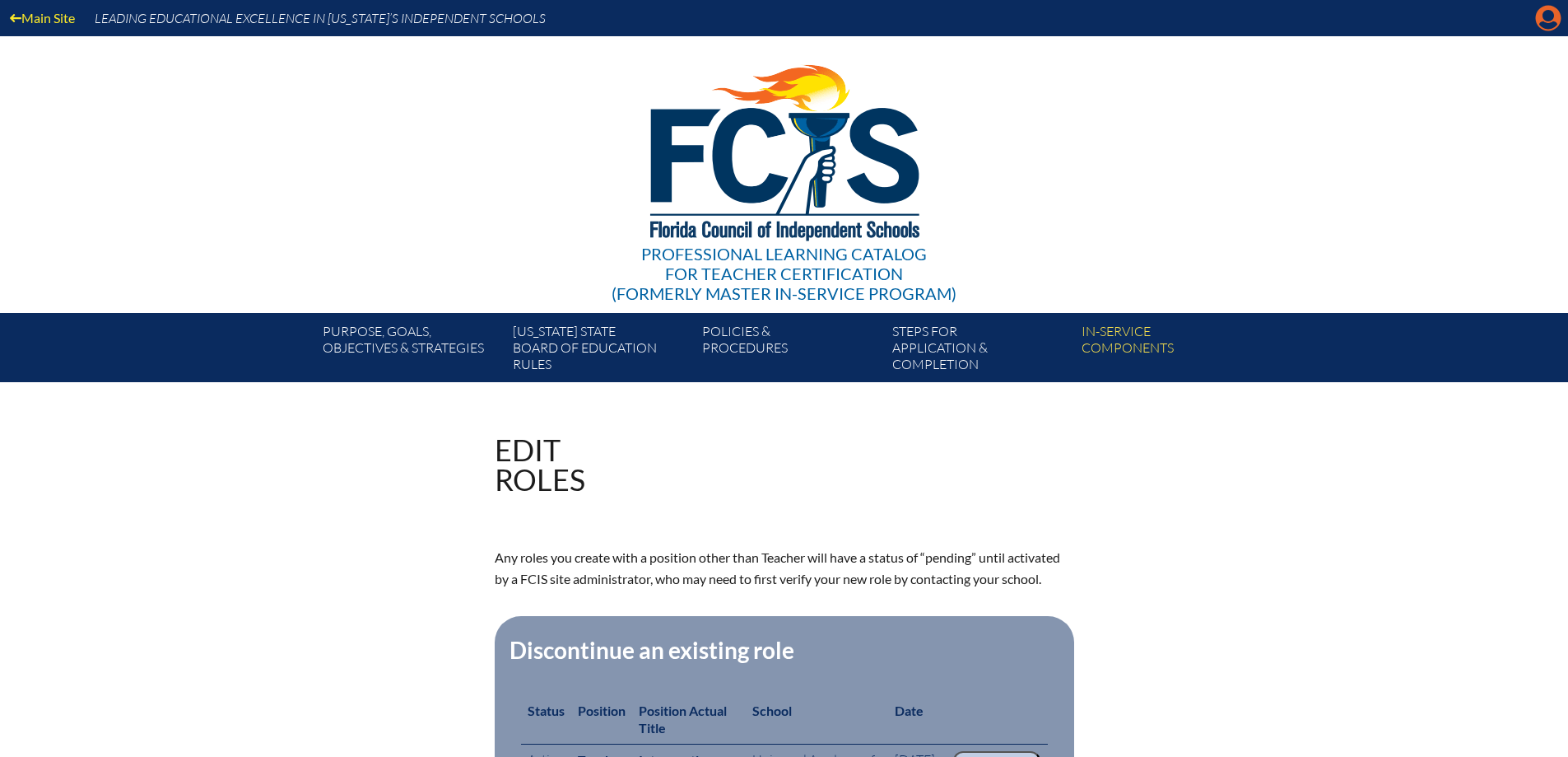
click at [1538, 19] on icon at bounding box center [1549, 19] width 25 height 25
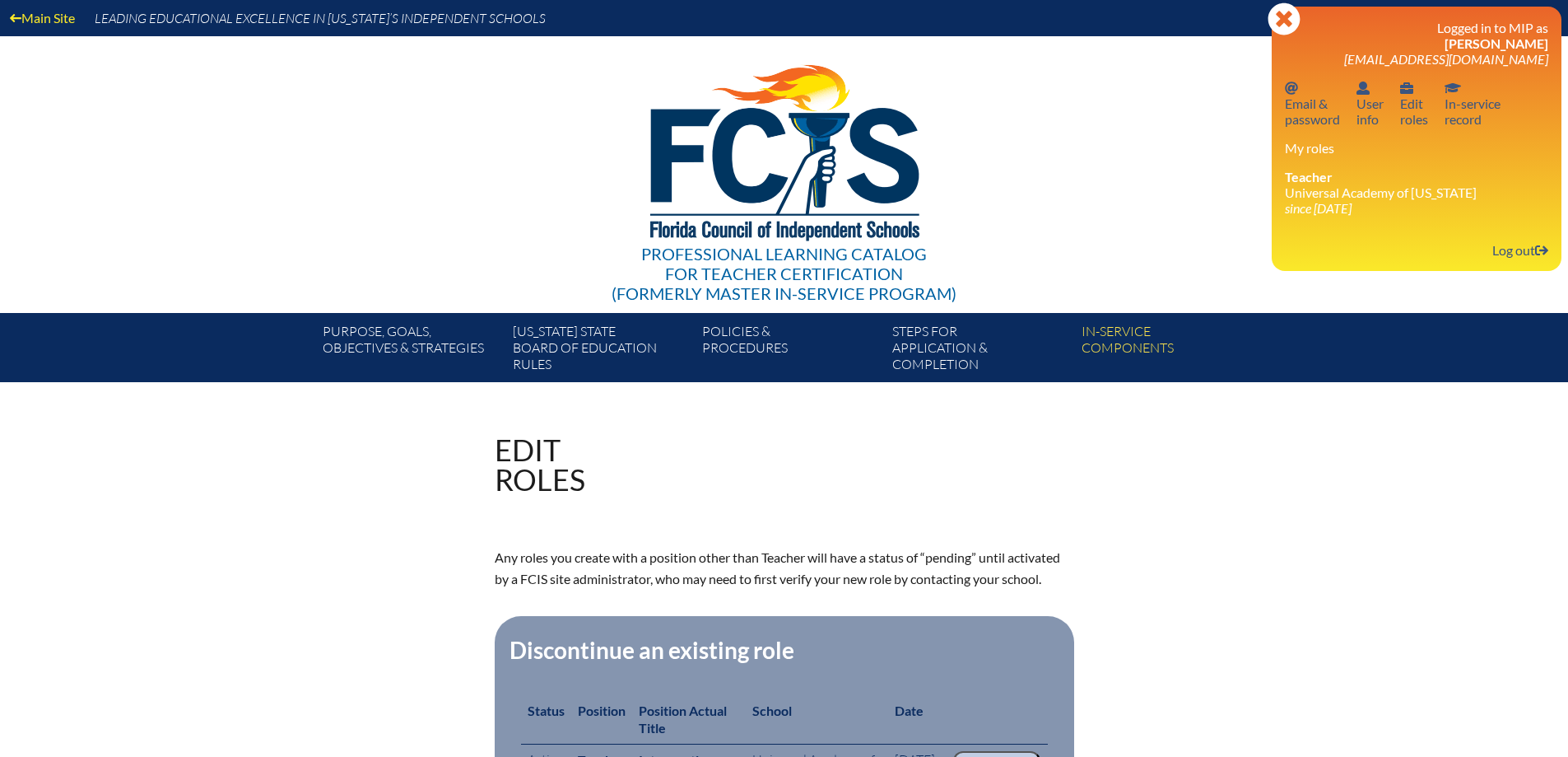
click at [1500, 245] on link "Log out Log out" at bounding box center [1521, 250] width 69 height 22
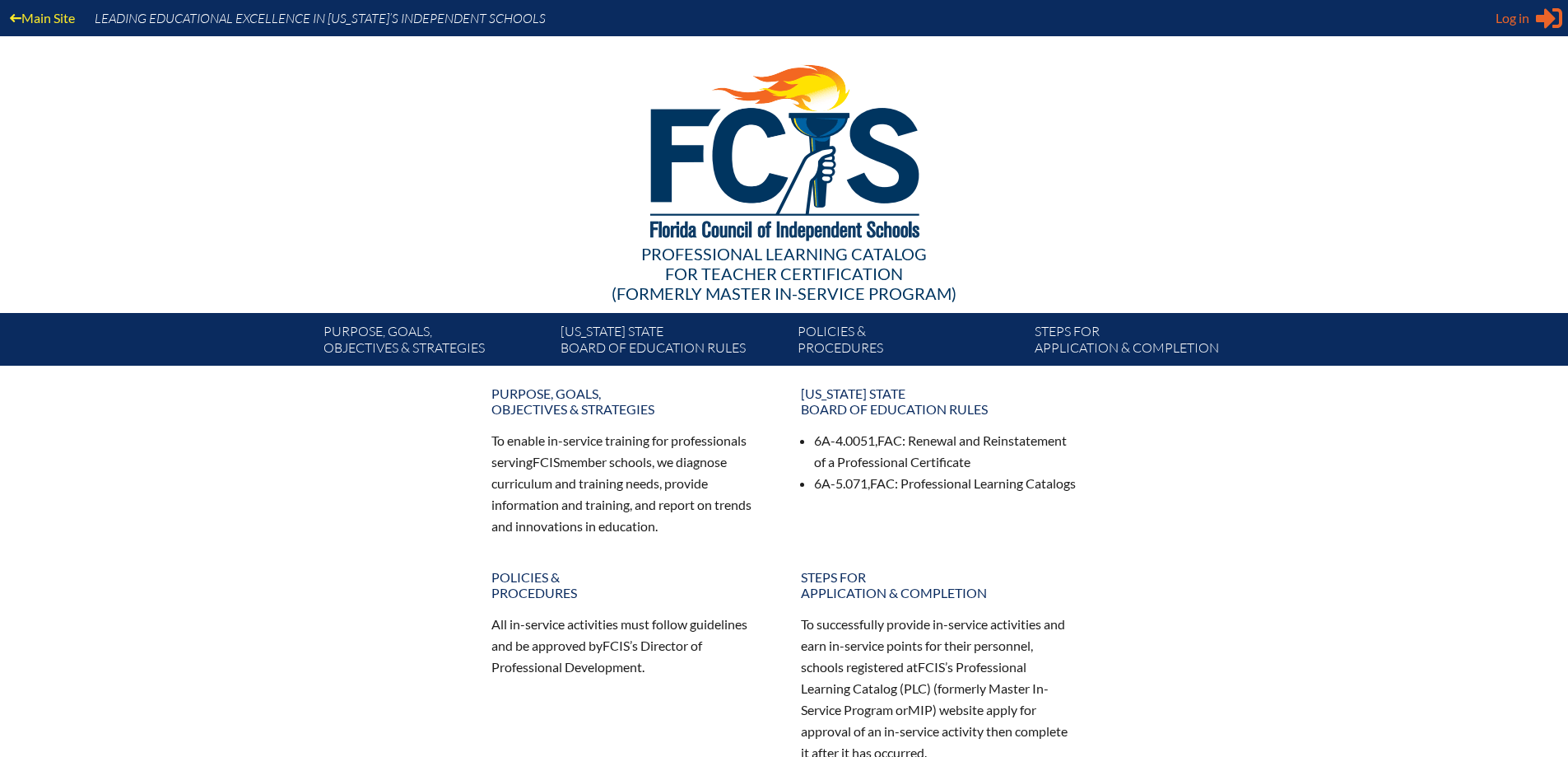
type input "[EMAIL_ADDRESS][DOMAIN_NAME]"
click at [1548, 17] on icon at bounding box center [1549, 19] width 26 height 20
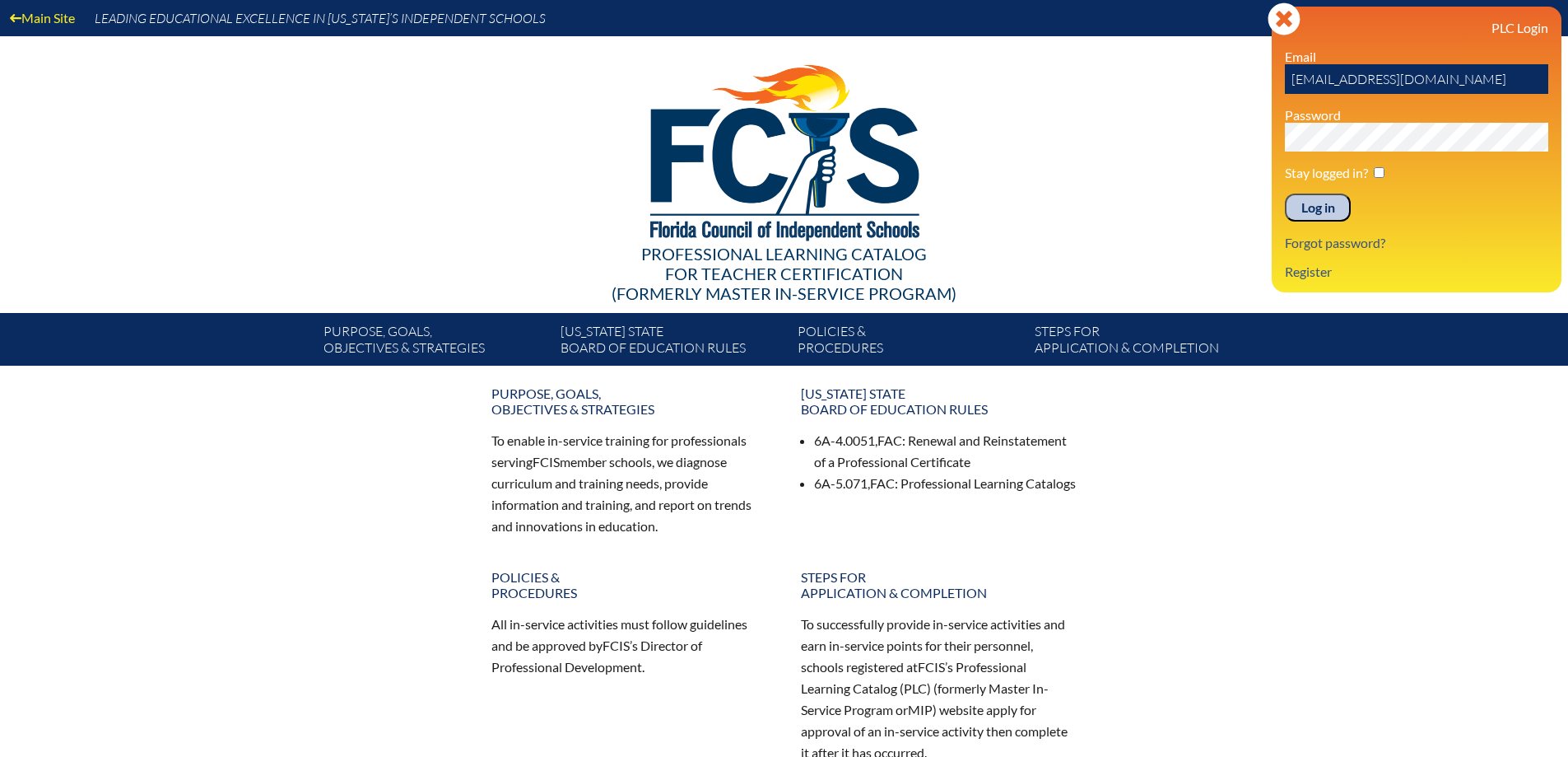
click at [1337, 214] on input "Log in" at bounding box center [1318, 207] width 66 height 28
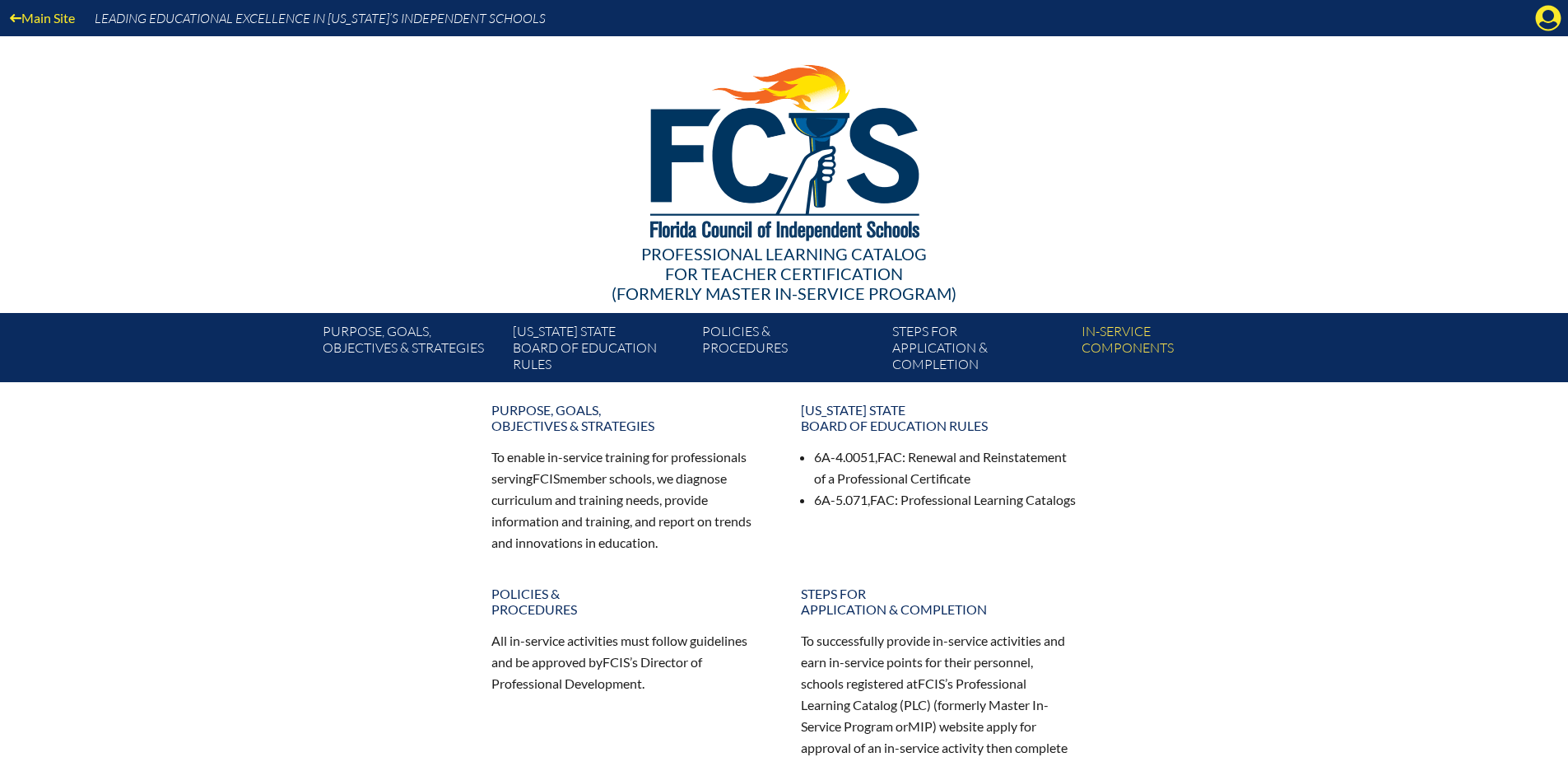
click at [1534, 20] on div "Main Site Leading Educational Excellence in [US_STATE]’s Independent Schools" at bounding box center [784, 18] width 1568 height 36
click at [1540, 25] on icon "Manage account" at bounding box center [1548, 18] width 26 height 26
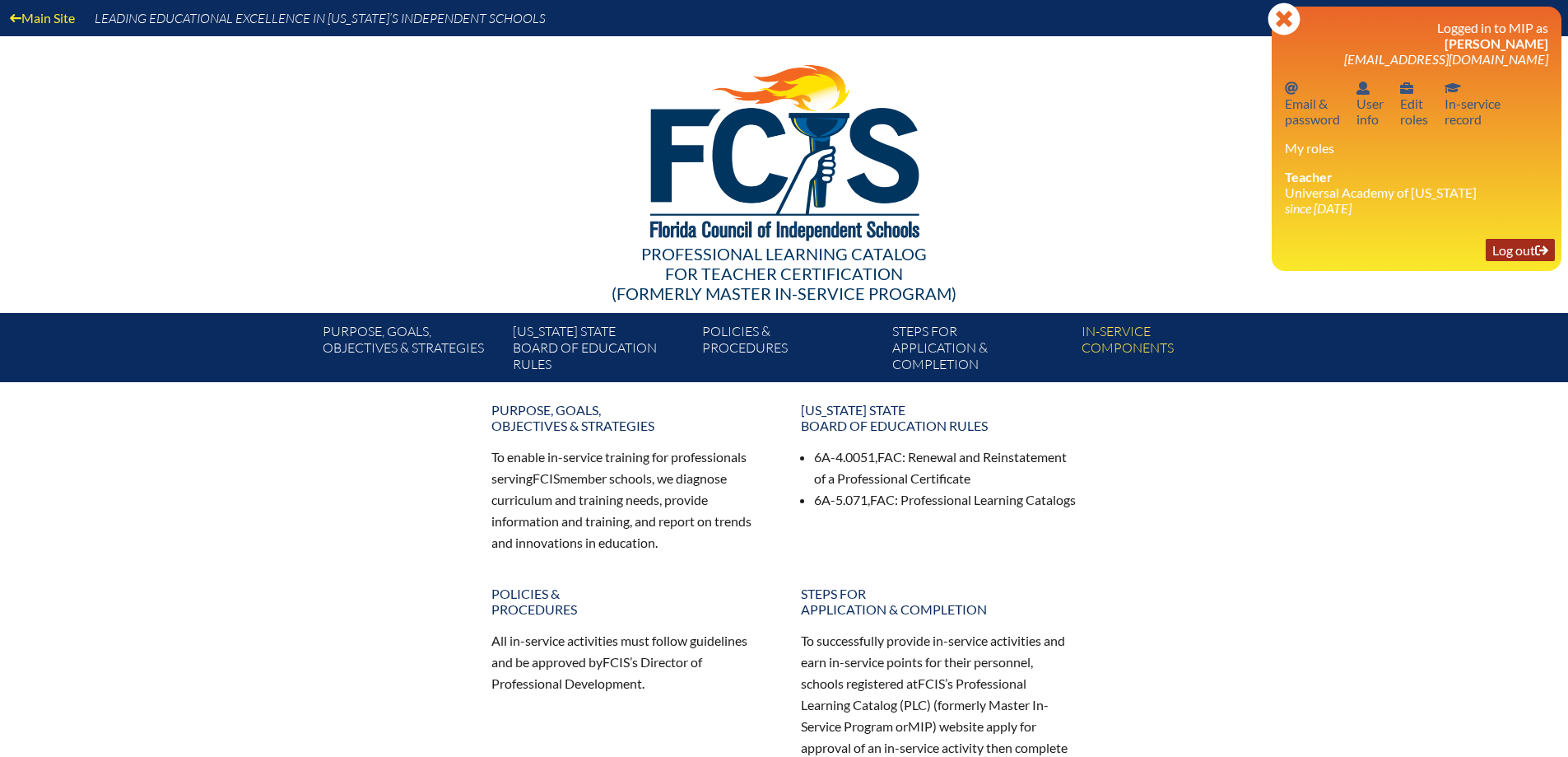
click at [1499, 245] on link "Log out Log out" at bounding box center [1521, 250] width 69 height 22
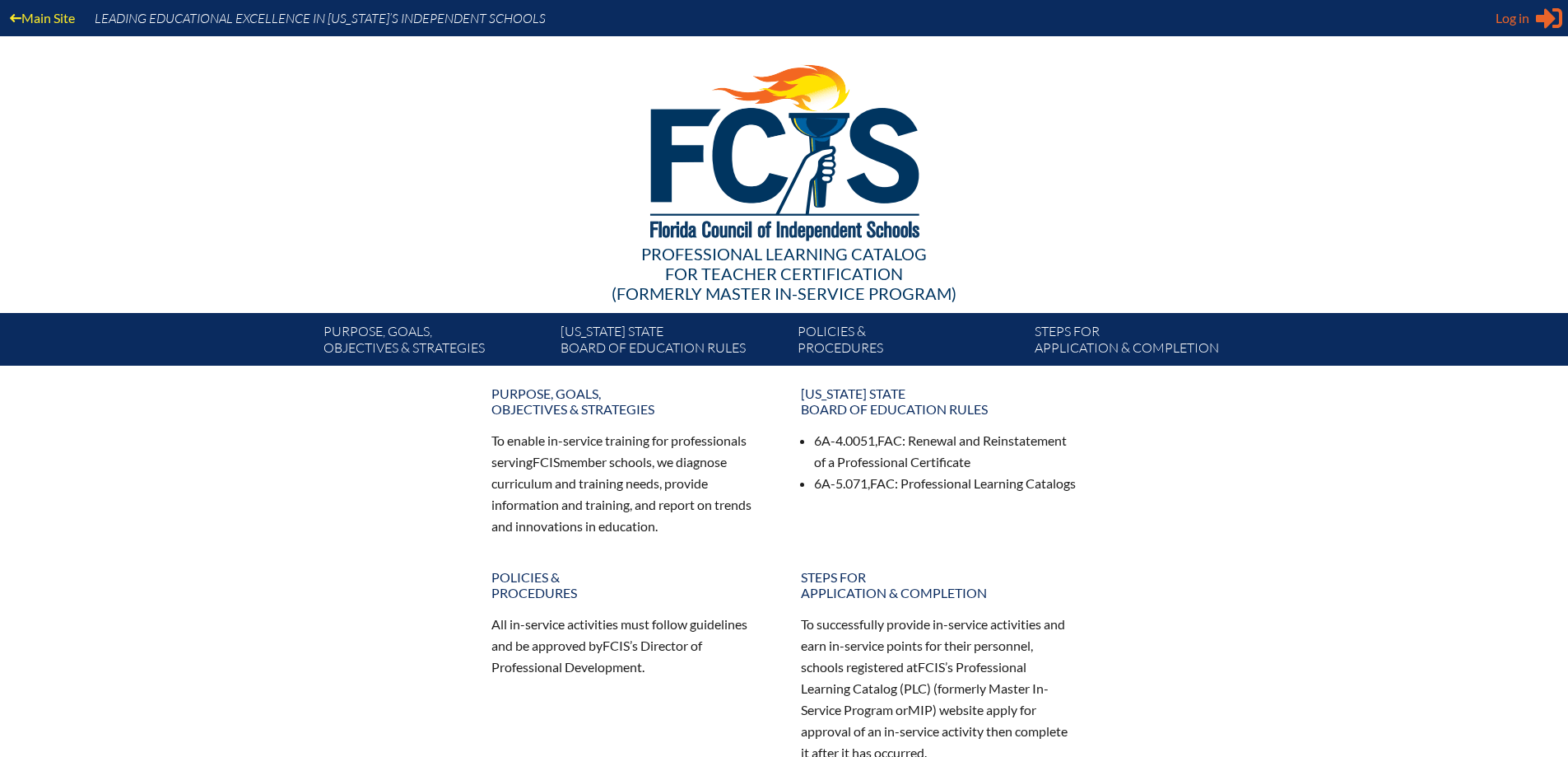
type input "[EMAIL_ADDRESS][DOMAIN_NAME]"
click at [1520, 25] on span "Log in" at bounding box center [1512, 18] width 34 height 19
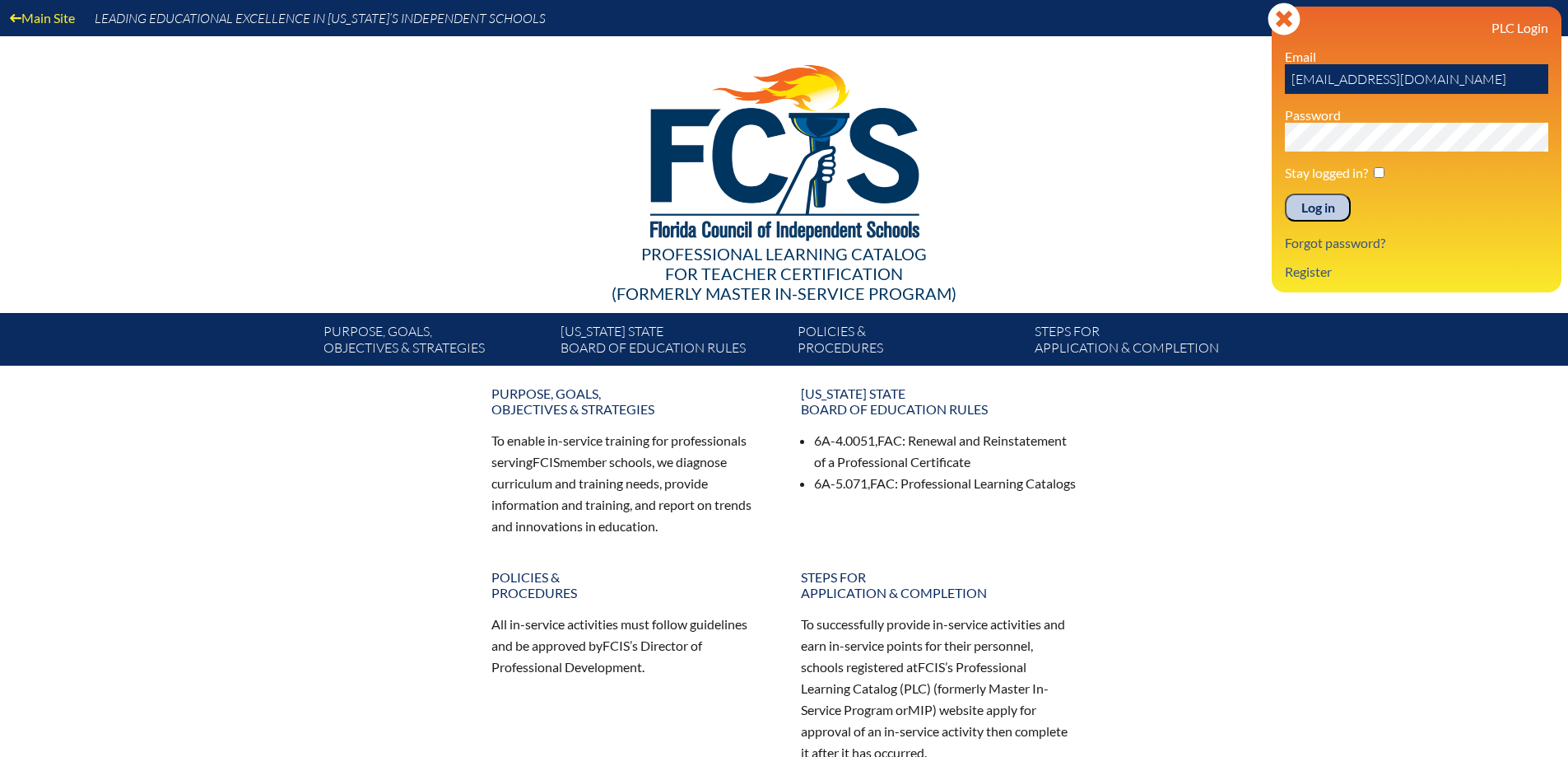
click at [1518, 23] on h3 "PLC Login" at bounding box center [1417, 27] width 264 height 16
click at [1294, 19] on icon at bounding box center [1284, 19] width 32 height 32
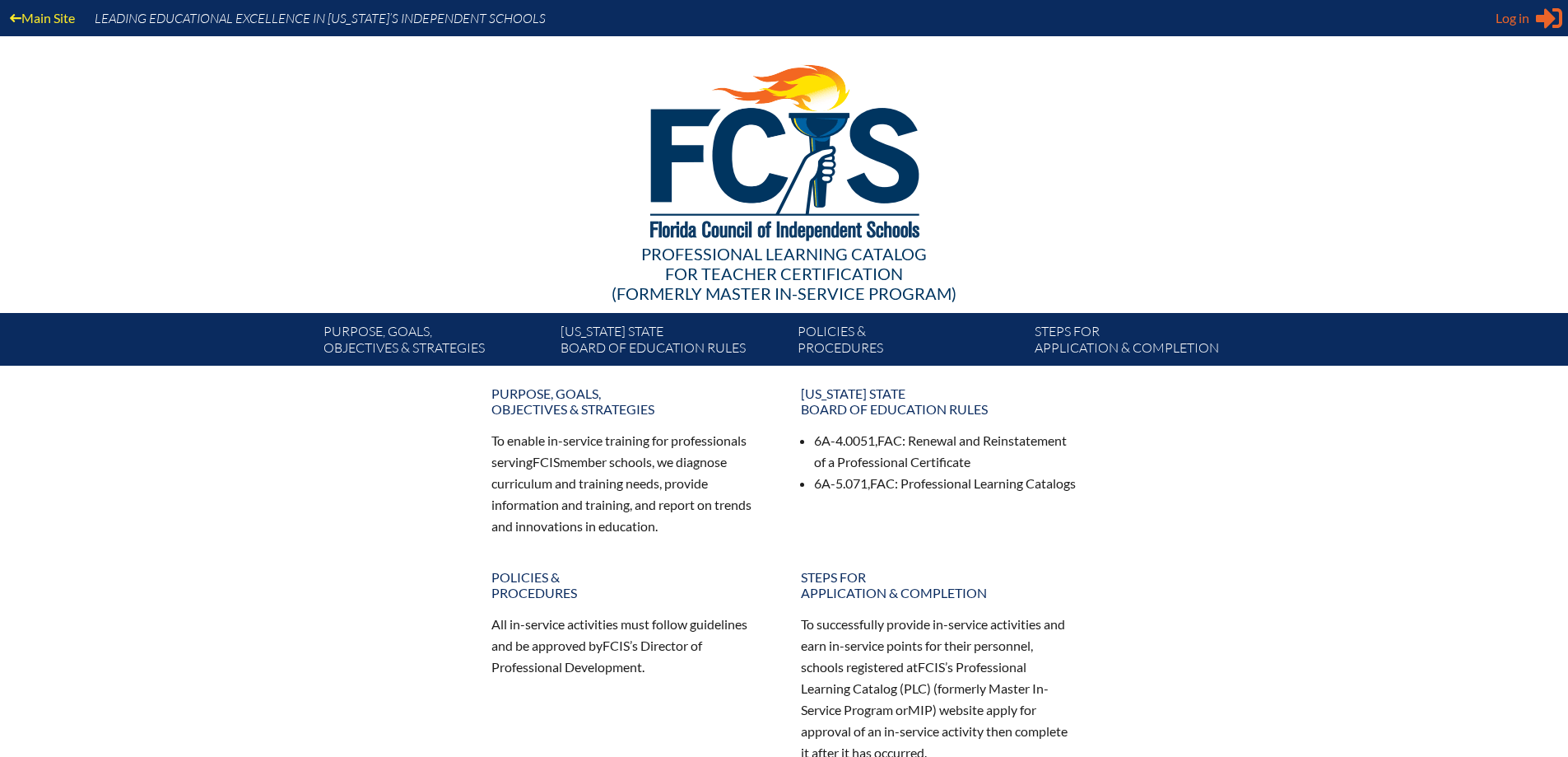
click at [1512, 17] on span "Log in" at bounding box center [1512, 18] width 34 height 19
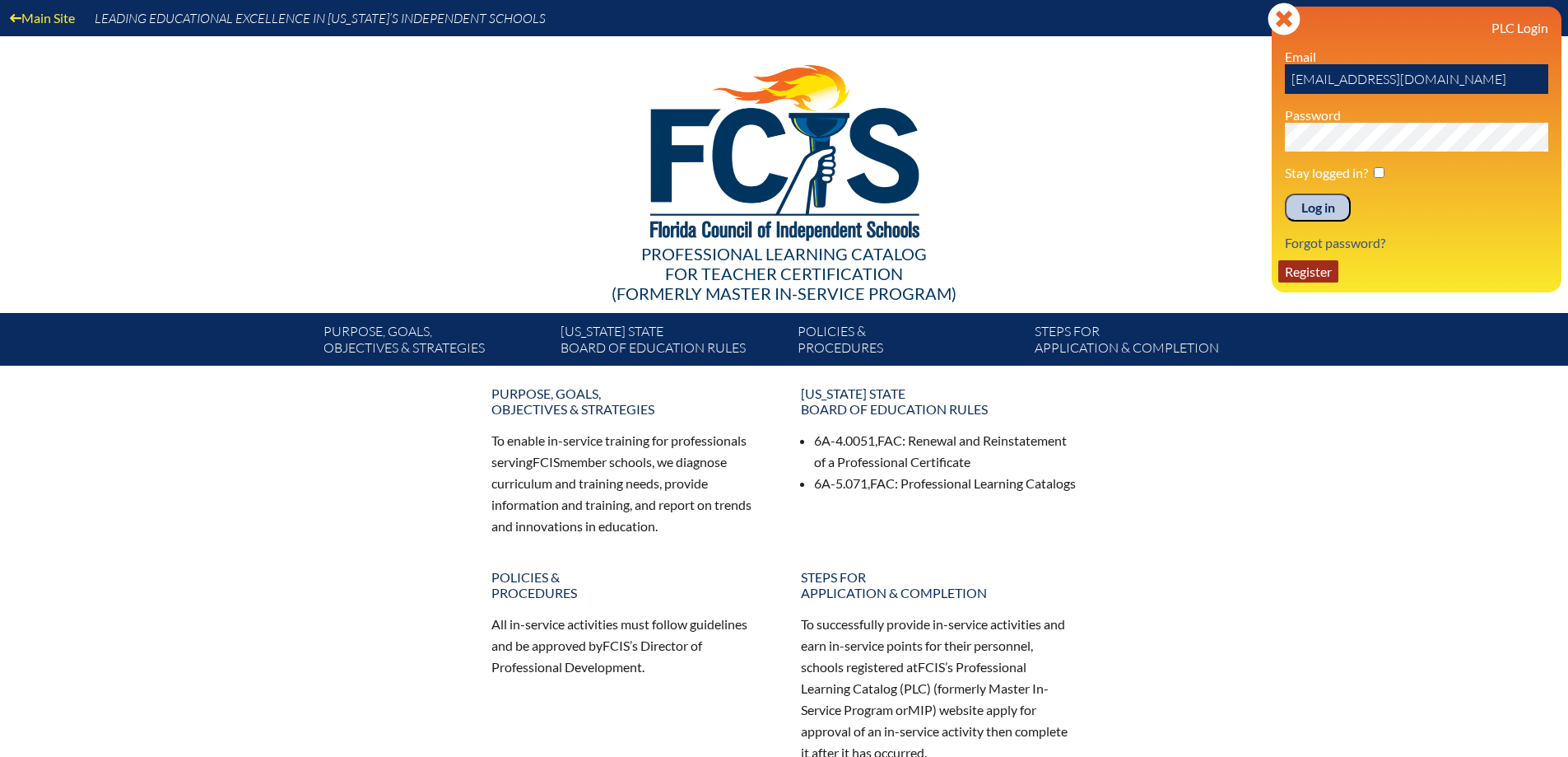
click at [1318, 265] on link "Register" at bounding box center [1308, 272] width 60 height 22
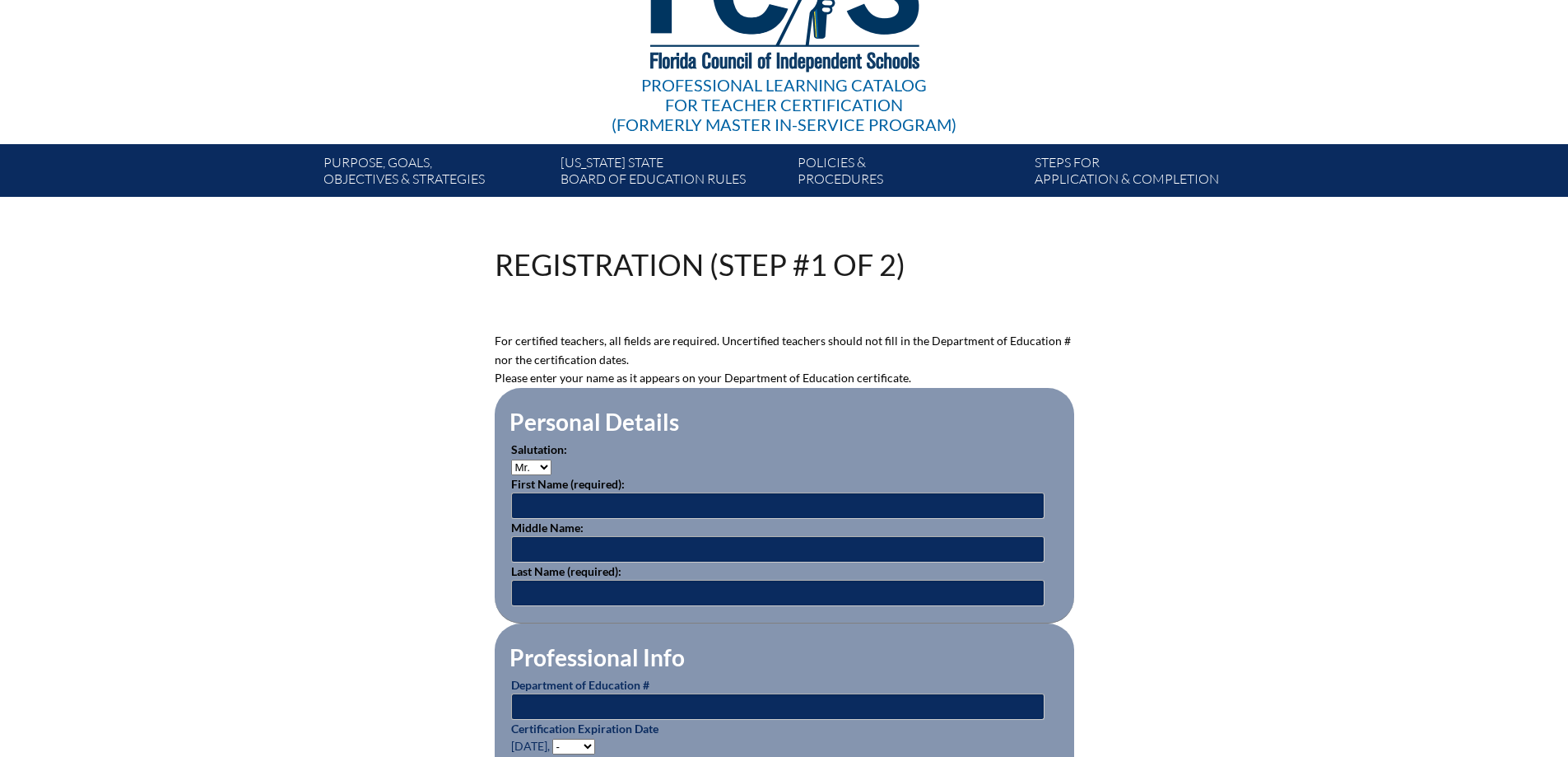
scroll to position [247, 0]
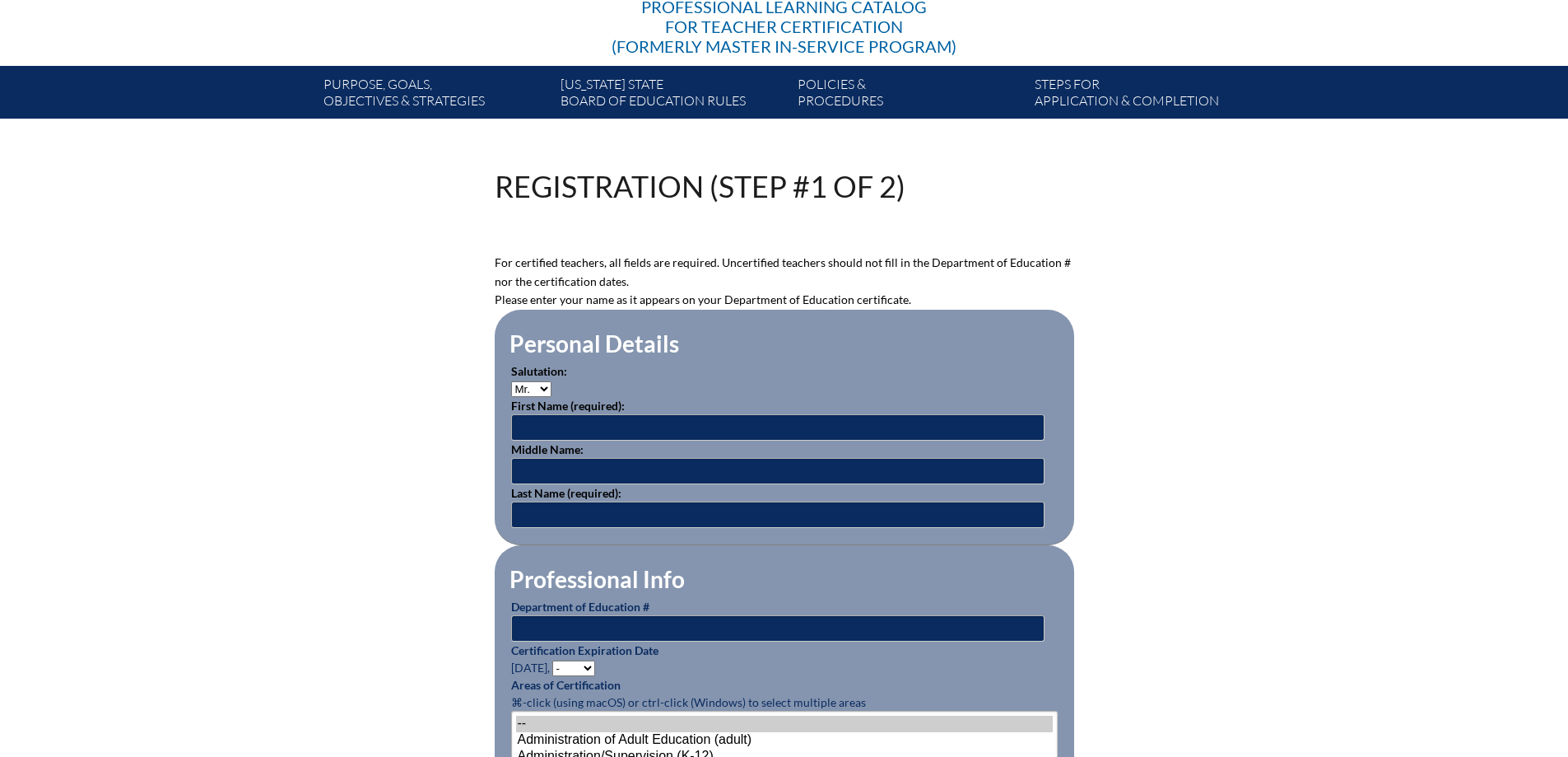
type input "[EMAIL_ADDRESS][DOMAIN_NAME]"
click at [539, 376] on p "Salutation: Mr. Mrs. Ms. Dr. Rev." at bounding box center [784, 379] width 547 height 35
click at [546, 386] on select "Mr. Mrs. Ms. Dr. Rev." at bounding box center [532, 389] width 41 height 16
select select "Mrs."
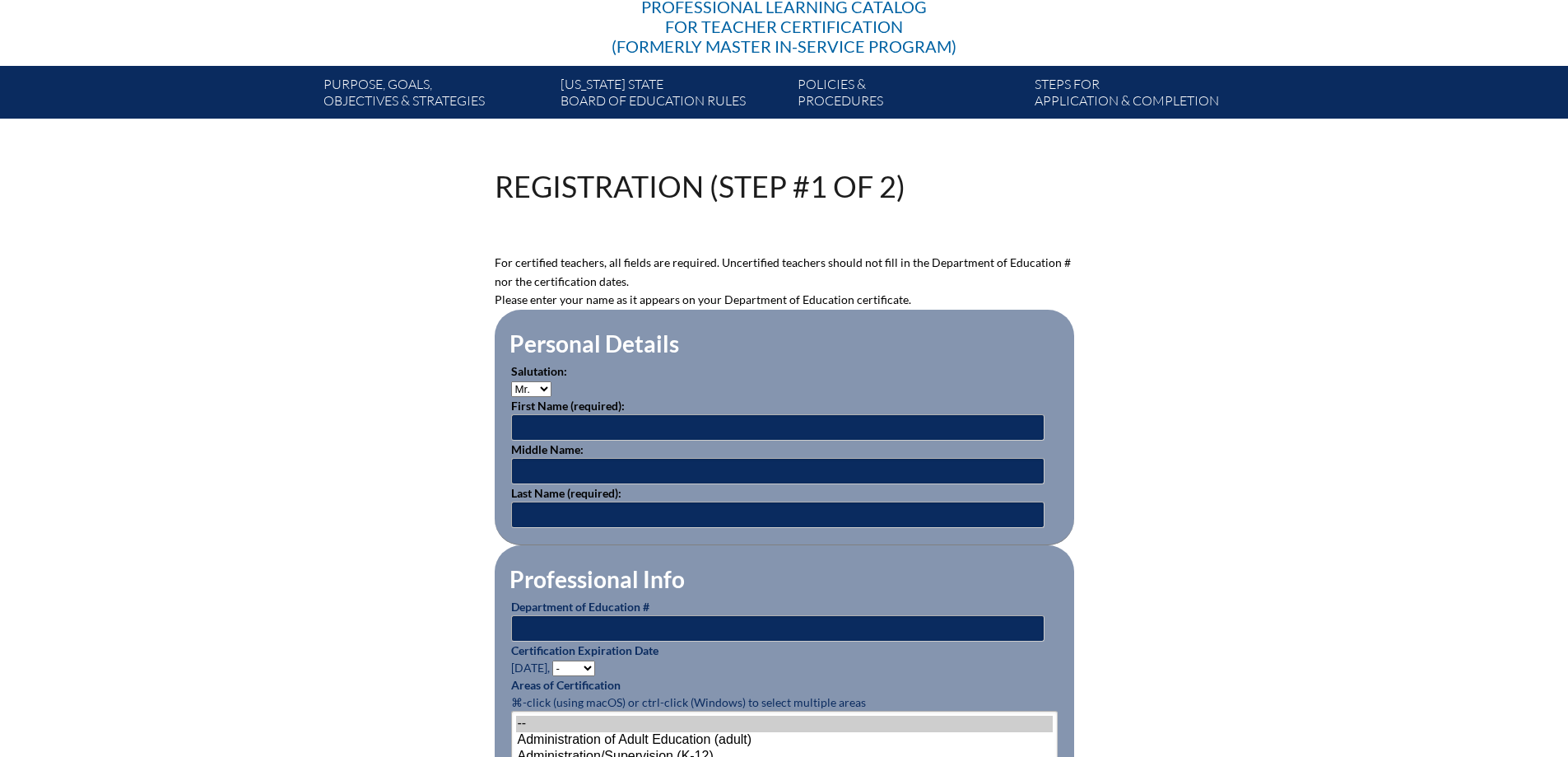
click at [511, 381] on select "Mr. Mrs. Ms. Dr. Rev." at bounding box center [532, 389] width 41 height 16
click at [539, 425] on input "text" at bounding box center [778, 427] width 533 height 26
type input "Emaan"
type input "A"
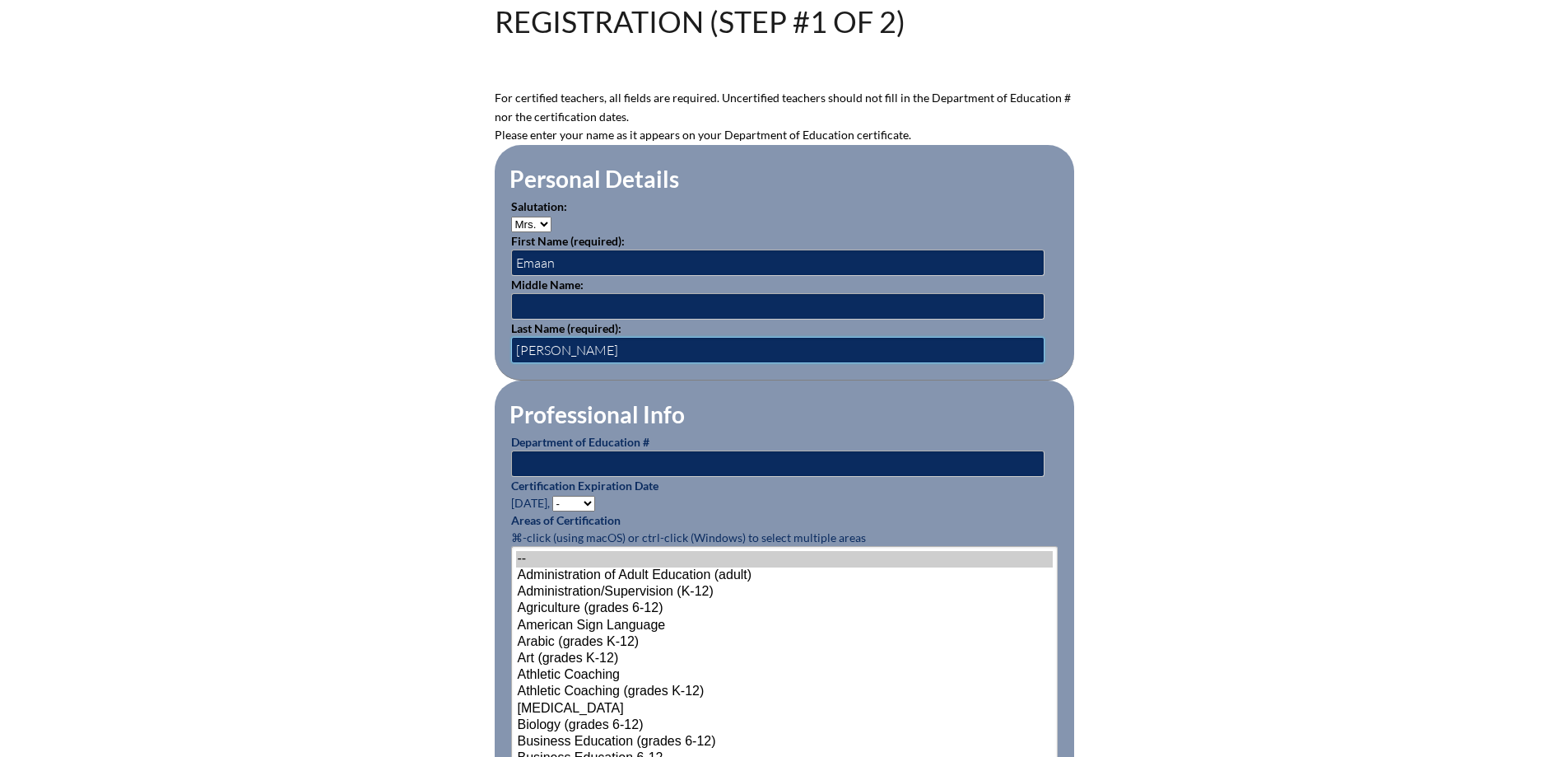
type input "[PERSON_NAME]"
click at [624, 455] on input "text" at bounding box center [778, 464] width 533 height 26
